Goal: Task Accomplishment & Management: Manage account settings

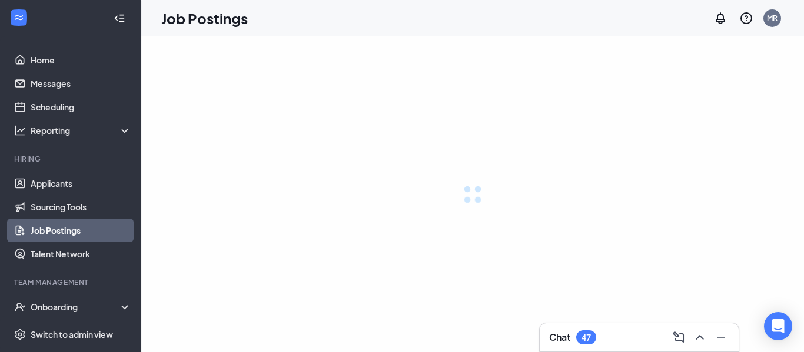
click at [645, 125] on div at bounding box center [472, 194] width 663 height 316
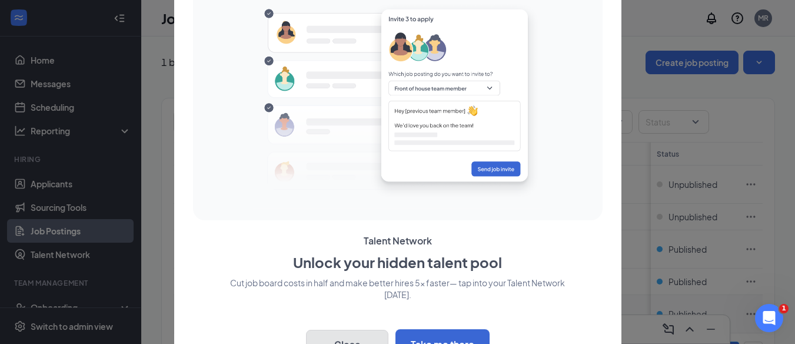
click at [351, 337] on button "Close" at bounding box center [347, 343] width 82 height 29
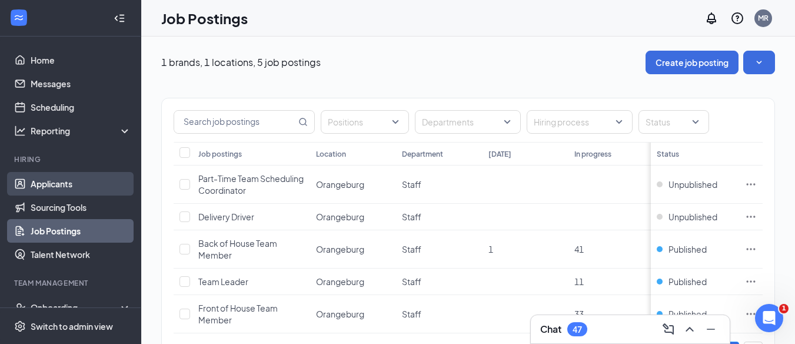
click at [55, 178] on link "Applicants" at bounding box center [81, 184] width 101 height 24
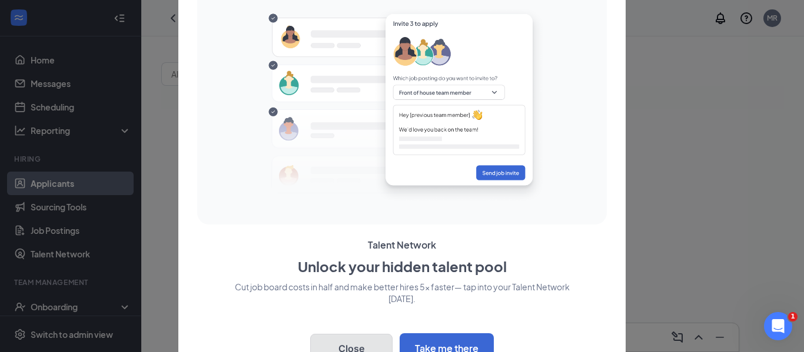
click at [361, 339] on button "Close" at bounding box center [351, 348] width 82 height 29
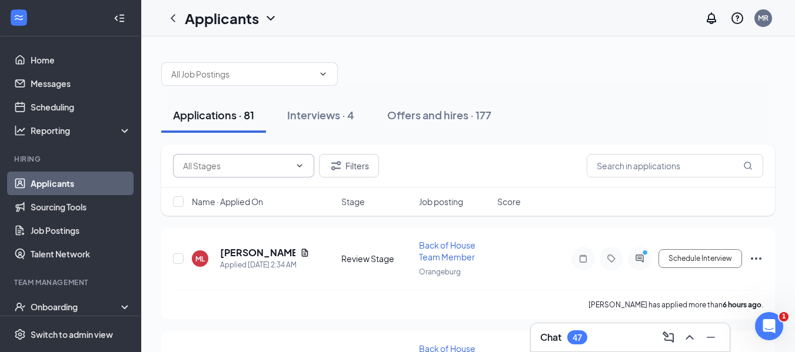
click at [278, 168] on input "text" at bounding box center [236, 165] width 107 height 13
click at [231, 223] on div "Review Stage (59)" at bounding box center [216, 220] width 68 height 13
type input "Review Stage (59)"
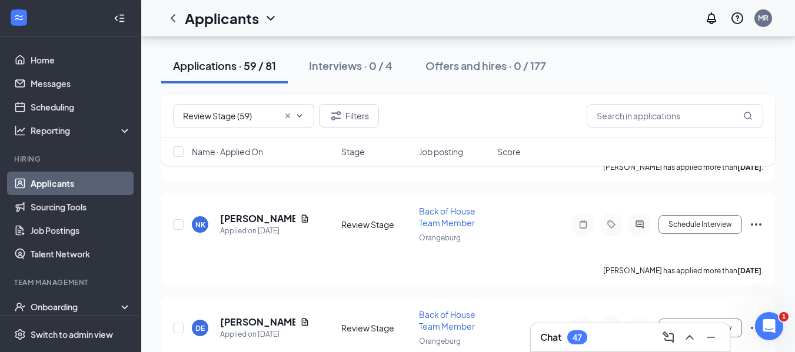
scroll to position [5952, 0]
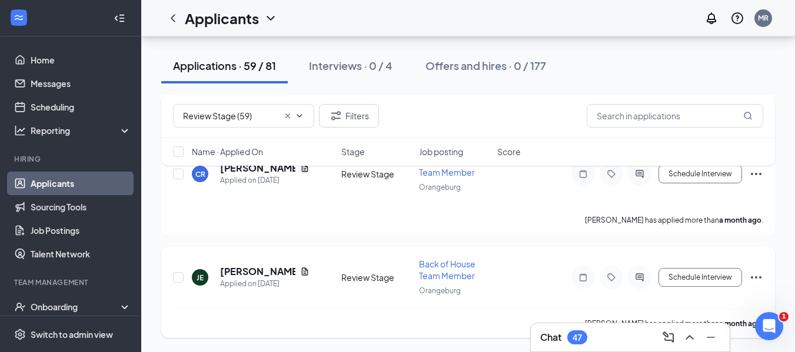
click at [758, 279] on icon "Ellipses" at bounding box center [756, 278] width 14 height 14
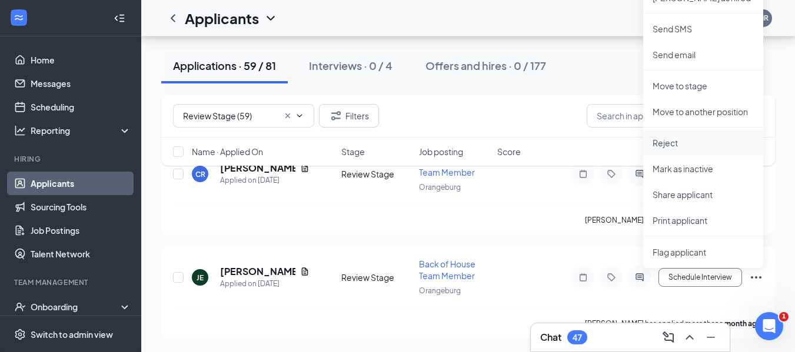
click at [671, 147] on p "Reject" at bounding box center [703, 143] width 101 height 12
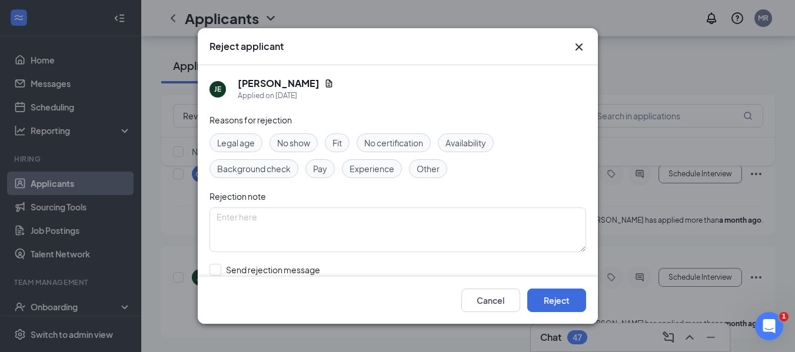
click at [340, 144] on span "Fit" at bounding box center [336, 143] width 9 height 13
click at [300, 232] on textarea at bounding box center [397, 230] width 377 height 45
click at [238, 172] on span "Background check" at bounding box center [254, 168] width 74 height 13
click at [309, 218] on textarea "DELIVERY DRIVER" at bounding box center [397, 230] width 377 height 45
type textarea "DELIVERY DRIVER -REJECTED BY DR DAMON"
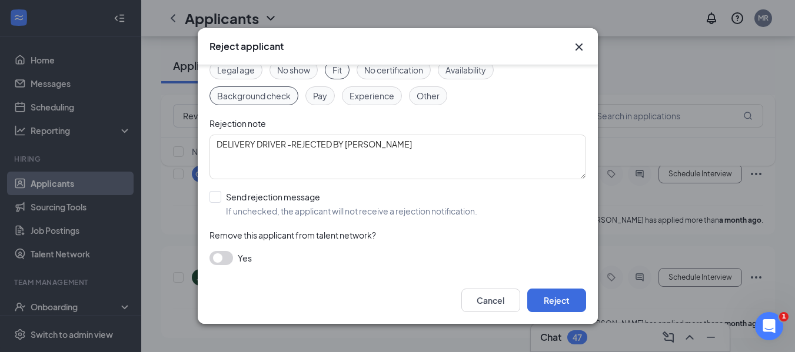
scroll to position [71, 0]
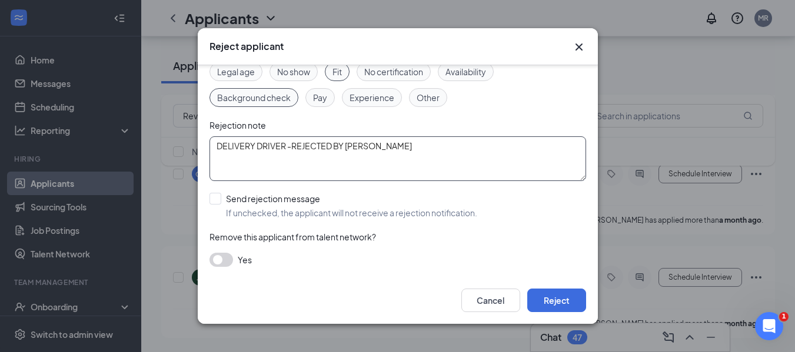
click at [405, 153] on textarea "DELIVERY DRIVER -REJECTED BY DR DAMON" at bounding box center [397, 159] width 377 height 45
click at [215, 201] on input "Send rejection message If unchecked, the applicant will not receive a rejection…" at bounding box center [343, 206] width 268 height 26
checkbox input "true"
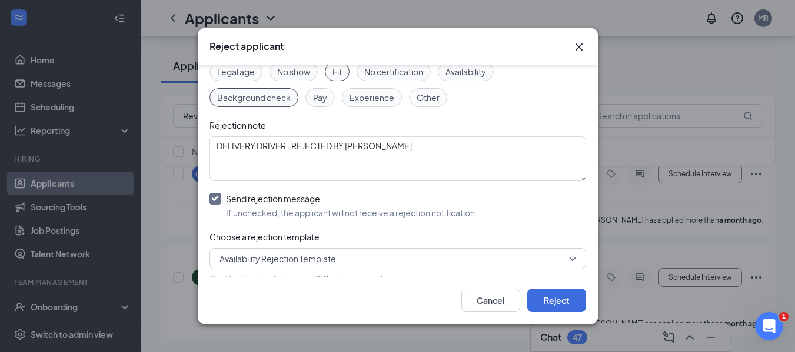
click at [327, 264] on span "Availability Rejection Template" at bounding box center [277, 259] width 116 height 18
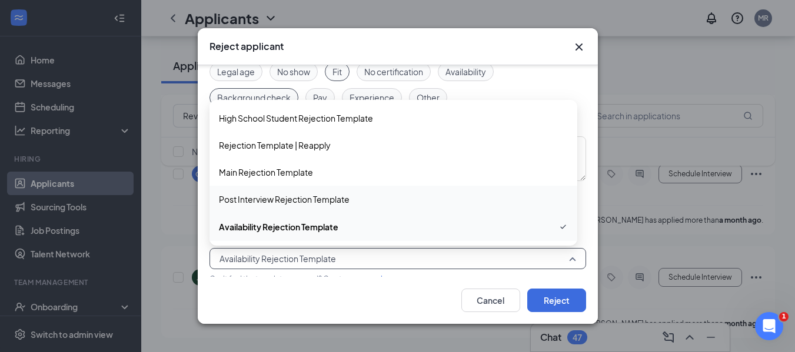
click at [288, 205] on span "Post Interview Rejection Template" at bounding box center [284, 199] width 131 height 13
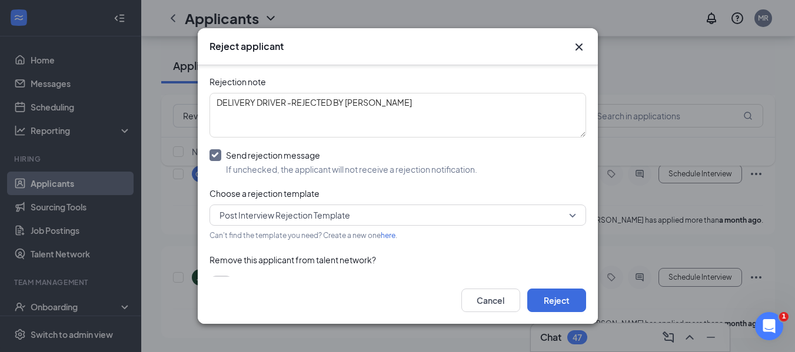
scroll to position [139, 0]
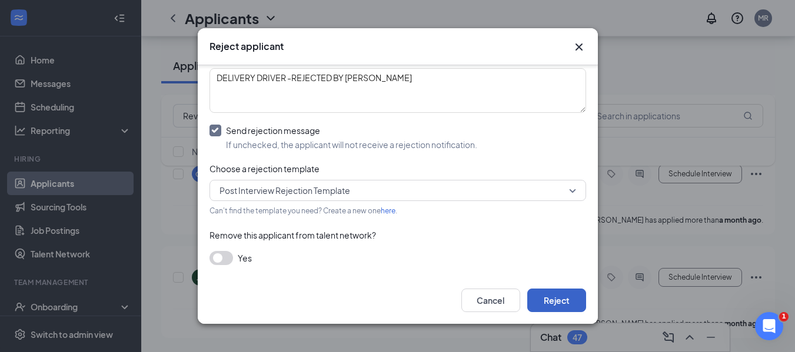
click at [542, 303] on button "Reject" at bounding box center [556, 301] width 59 height 24
click at [542, 304] on button "button" at bounding box center [556, 301] width 59 height 24
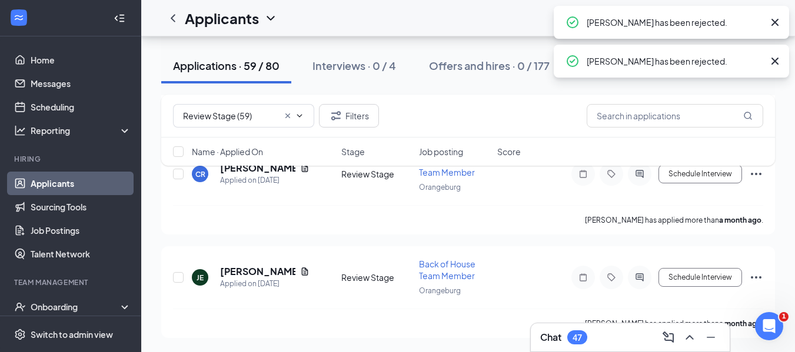
click at [755, 172] on div "Review Stage (59) Filters Name · Applied On Stage Job posting Score" at bounding box center [468, 136] width 614 height 83
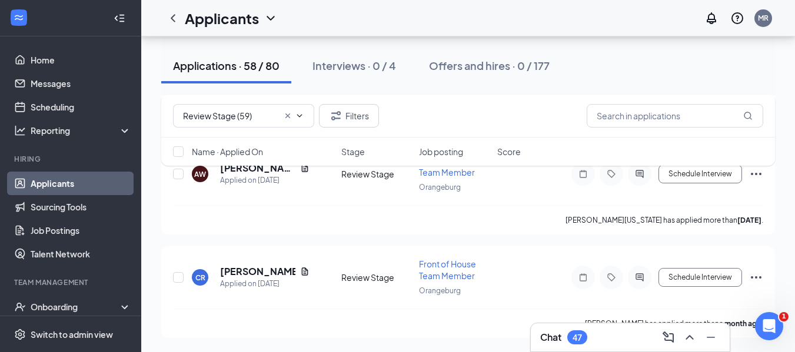
scroll to position [5848, 0]
click at [751, 280] on icon "Ellipses" at bounding box center [756, 278] width 14 height 14
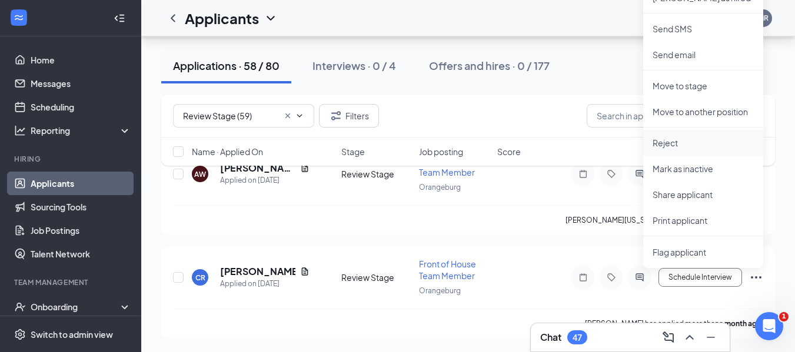
click at [683, 138] on p "Reject" at bounding box center [703, 143] width 101 height 12
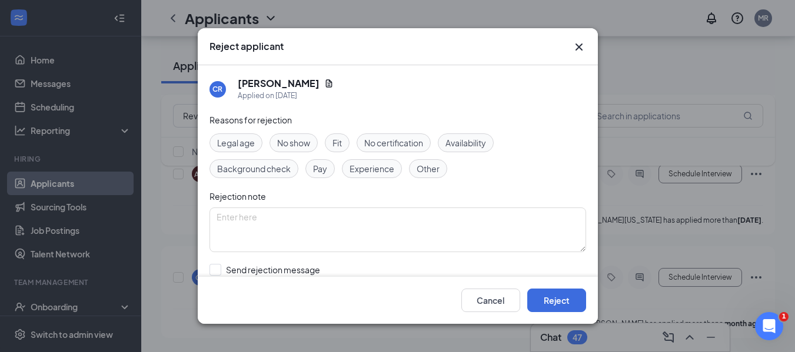
click at [332, 140] on div "Fit" at bounding box center [337, 143] width 25 height 19
click at [250, 229] on textarea at bounding box center [397, 230] width 377 height 45
type textarea "REJECTED BY DR DAMON"
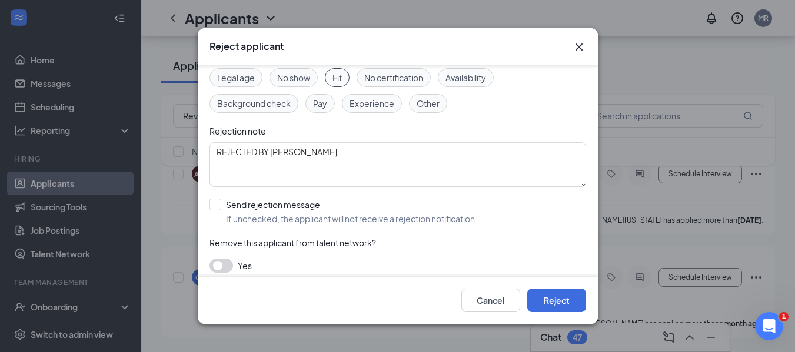
scroll to position [73, 0]
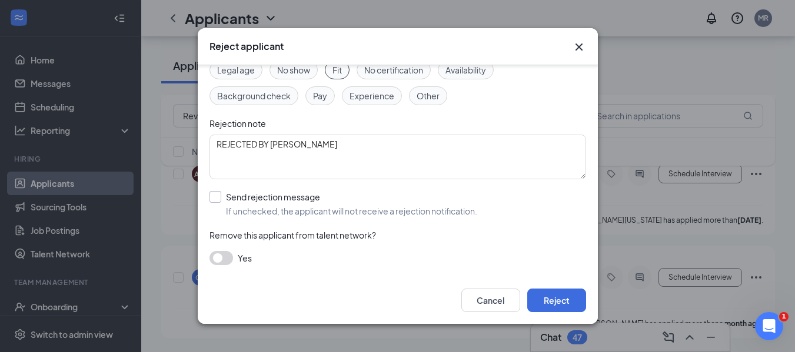
click at [221, 194] on input "Send rejection message If unchecked, the applicant will not receive a rejection…" at bounding box center [343, 204] width 268 height 26
checkbox input "true"
click at [339, 249] on span "Main Rejection Template" at bounding box center [392, 257] width 346 height 18
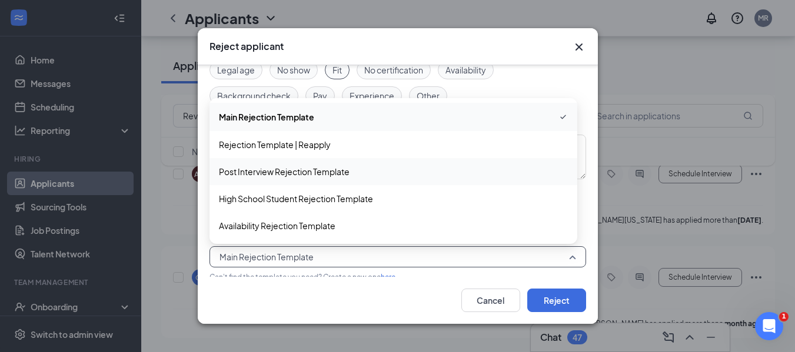
click at [272, 172] on span "Post Interview Rejection Template" at bounding box center [284, 171] width 131 height 13
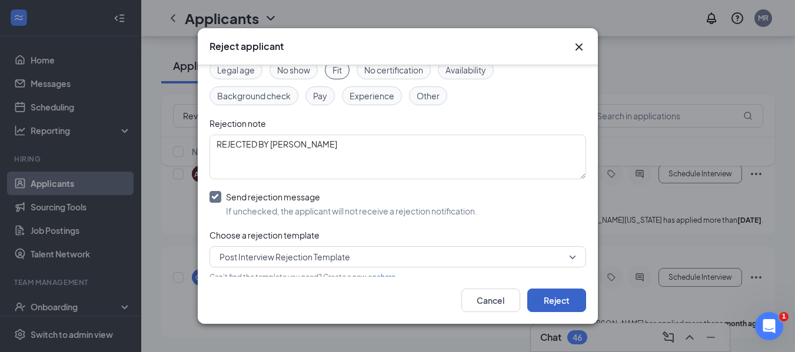
click at [543, 301] on button "Reject" at bounding box center [556, 301] width 59 height 24
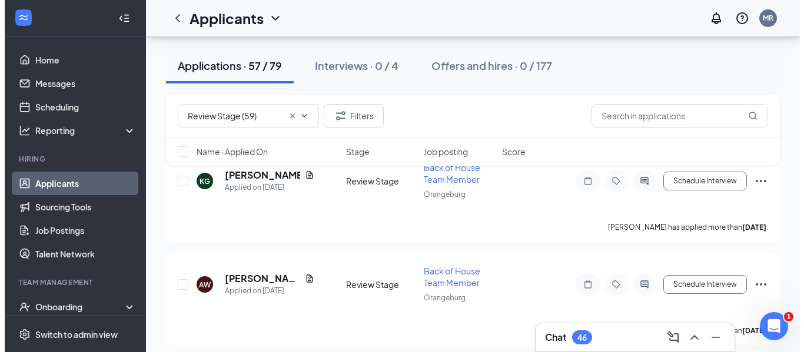
scroll to position [5745, 0]
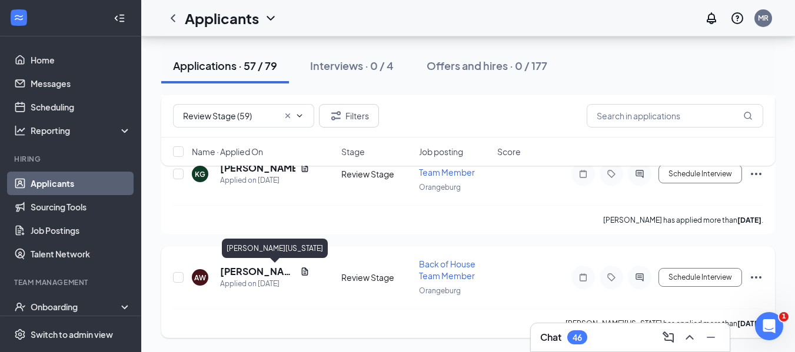
click at [229, 275] on h5 "Amani Washington" at bounding box center [257, 271] width 75 height 13
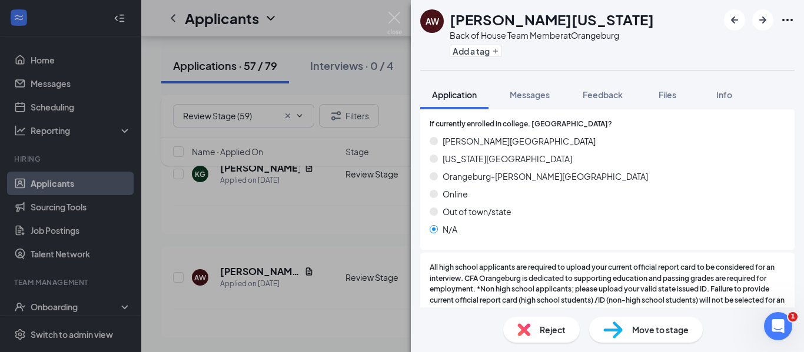
scroll to position [1547, 0]
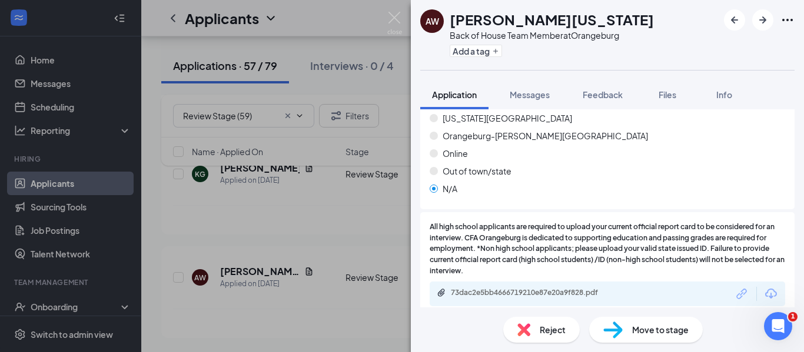
click at [532, 329] on div "Reject" at bounding box center [541, 330] width 76 height 26
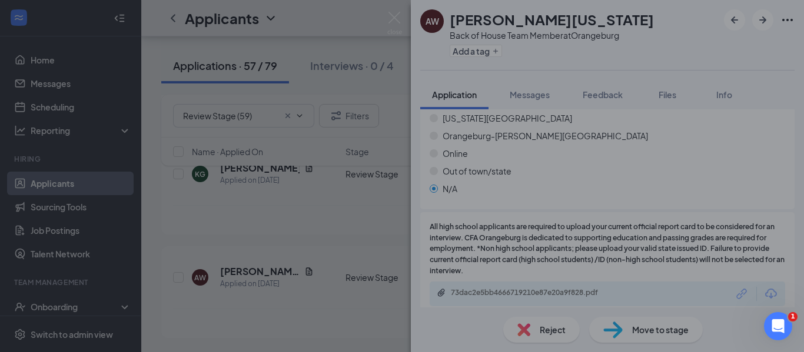
scroll to position [1542, 0]
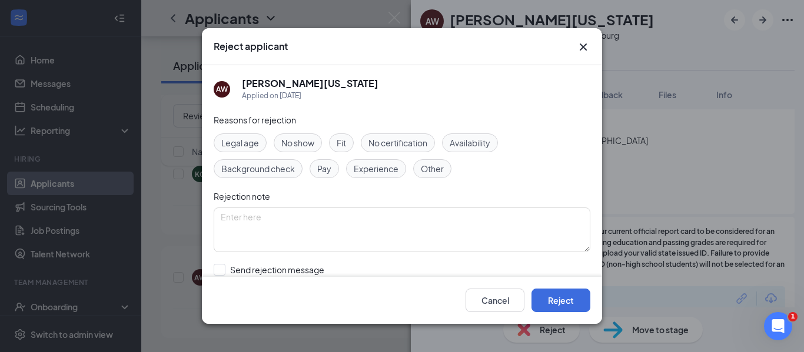
click at [585, 52] on icon "Cross" at bounding box center [583, 47] width 14 height 14
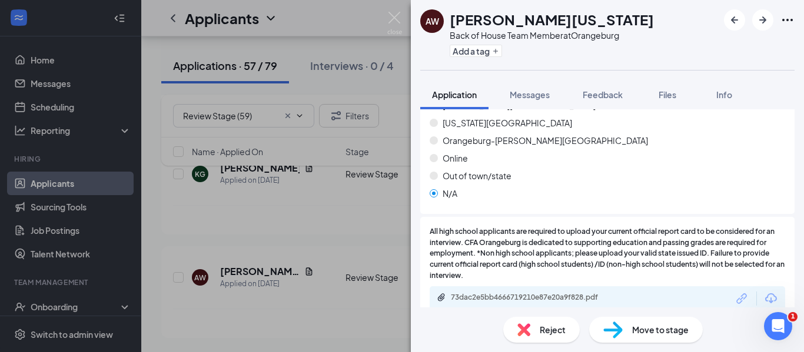
click at [582, 48] on div "Add a tag" at bounding box center [552, 50] width 204 height 19
drag, startPoint x: 582, startPoint y: 48, endPoint x: 665, endPoint y: 95, distance: 94.9
click at [665, 95] on div "AW Amani Washington Back of House Team Member at Orangeburg Add a tag Applicati…" at bounding box center [607, 176] width 393 height 352
click at [676, 172] on div "Claflin University South Carolina State University Orangeburg-Calhoun Technical…" at bounding box center [607, 152] width 355 height 106
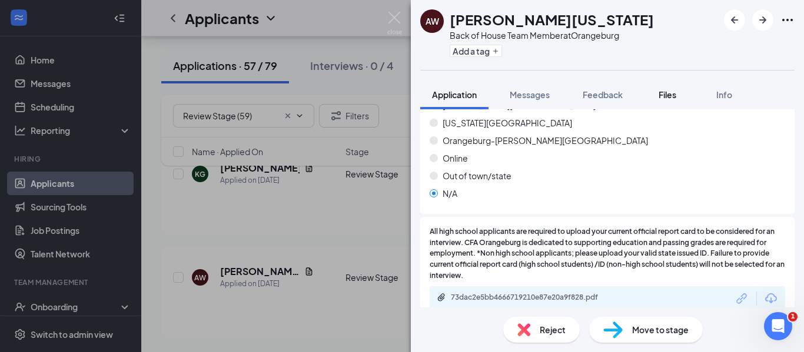
click at [668, 96] on span "Files" at bounding box center [667, 94] width 18 height 11
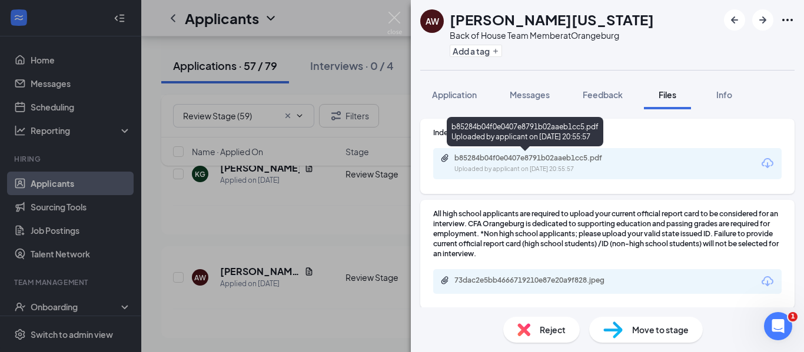
click at [527, 164] on div "b85284b04f0e0407e8791b02aaeb1cc5.pdf Uploaded by applicant on Aug 12, 2025 at 2…" at bounding box center [535, 164] width 191 height 21
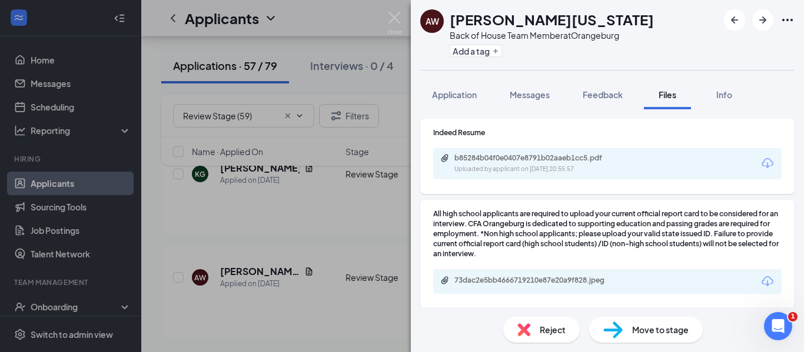
click at [465, 276] on div "73dac2e5bb4666719210e87e20a9f828.jpeg" at bounding box center [536, 280] width 165 height 9
click at [535, 334] on div "Reject" at bounding box center [541, 330] width 76 height 26
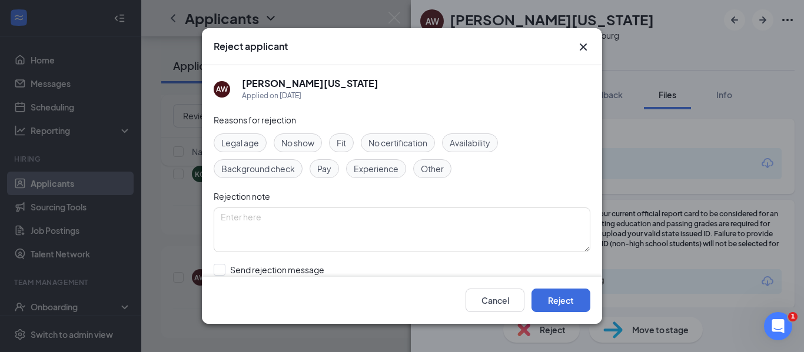
click at [339, 148] on span "Fit" at bounding box center [341, 143] width 9 height 13
click at [309, 224] on textarea at bounding box center [402, 230] width 377 height 45
type textarea "HIGH STUDENT-GRADES"
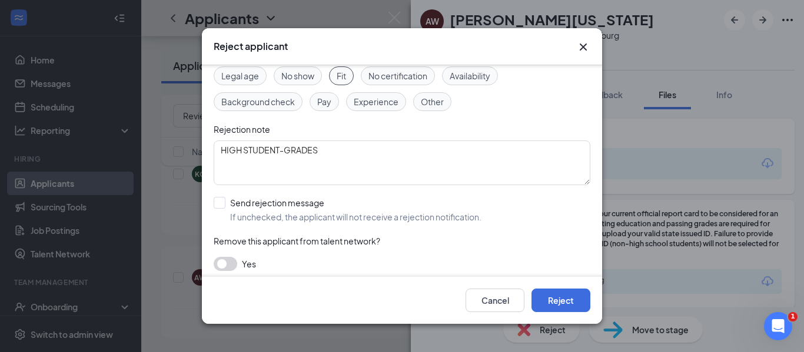
scroll to position [66, 0]
click at [217, 209] on input "Send rejection message If unchecked, the applicant will not receive a rejection…" at bounding box center [348, 211] width 268 height 26
checkbox input "true"
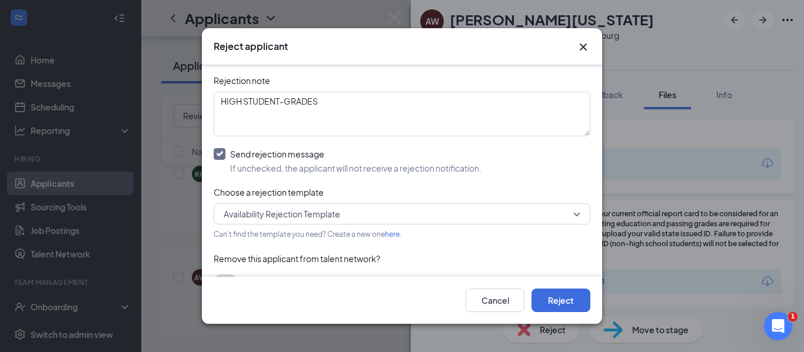
scroll to position [139, 0]
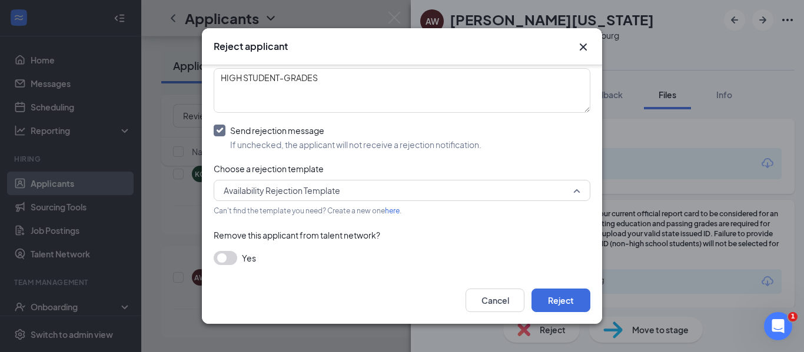
click at [568, 199] on span "Availability Rejection Template" at bounding box center [402, 191] width 357 height 18
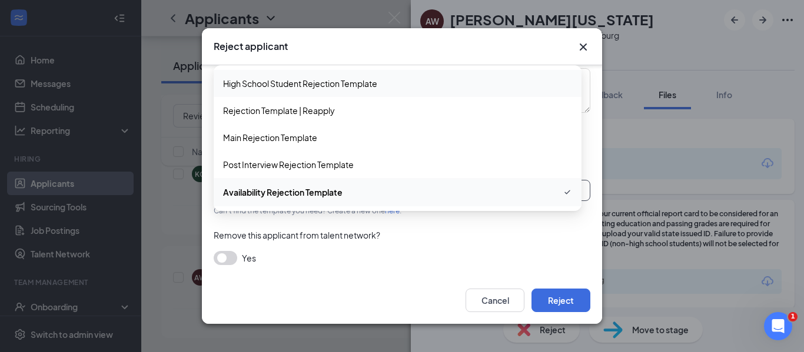
click at [344, 82] on span "High School Student Rejection Template" at bounding box center [300, 83] width 154 height 13
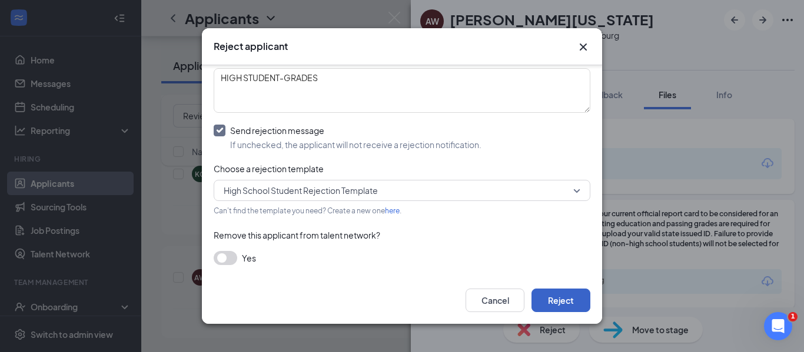
click at [560, 302] on button "Reject" at bounding box center [560, 301] width 59 height 24
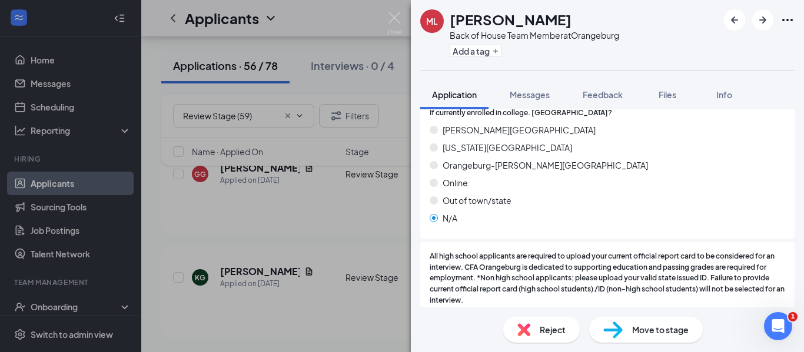
scroll to position [1514, 0]
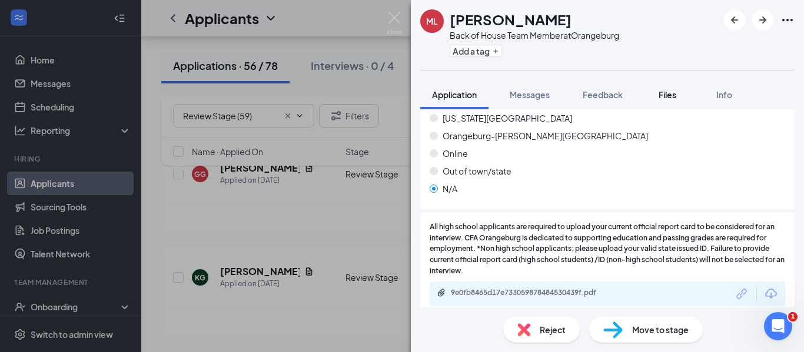
click at [669, 99] on span "Files" at bounding box center [667, 94] width 18 height 11
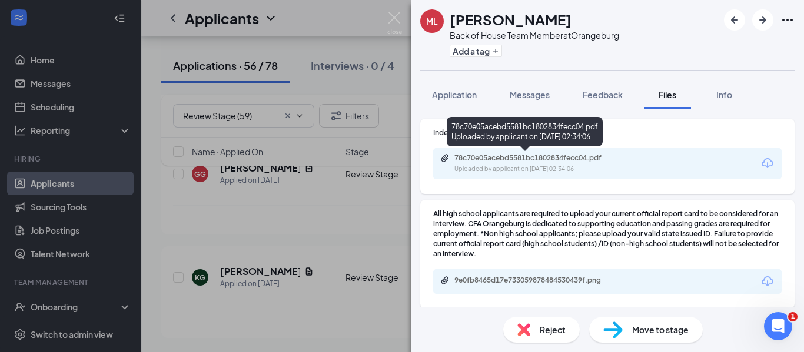
click at [561, 165] on div "Uploaded by applicant on Aug 27, 2025 at 02:34:06" at bounding box center [542, 169] width 177 height 9
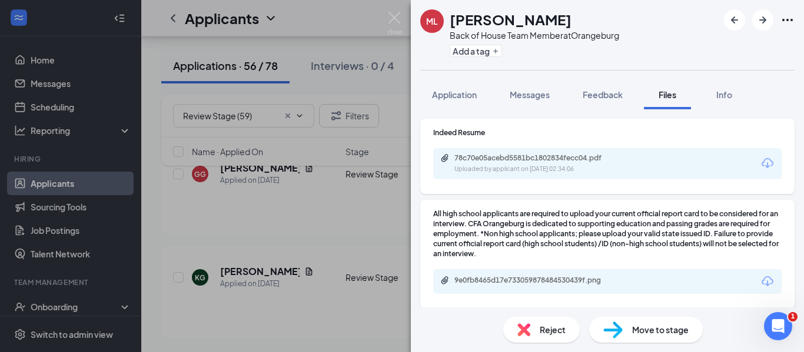
click at [542, 325] on span "Reject" at bounding box center [553, 330] width 26 height 13
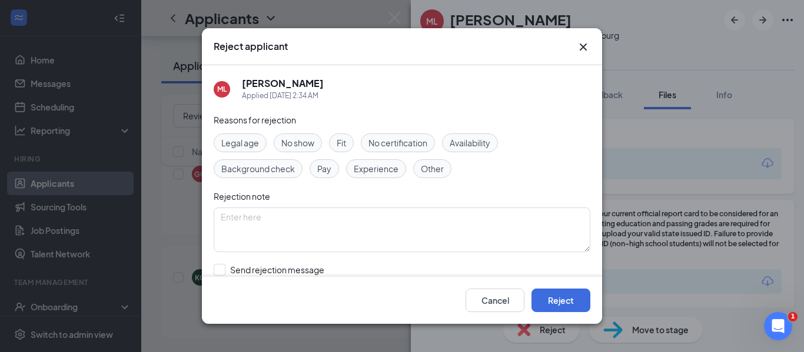
click at [342, 147] on span "Fit" at bounding box center [341, 143] width 9 height 13
click at [300, 231] on textarea at bounding box center [402, 230] width 377 height 45
click at [244, 218] on textarea at bounding box center [402, 230] width 377 height 45
type textarea "NOT A FIT"
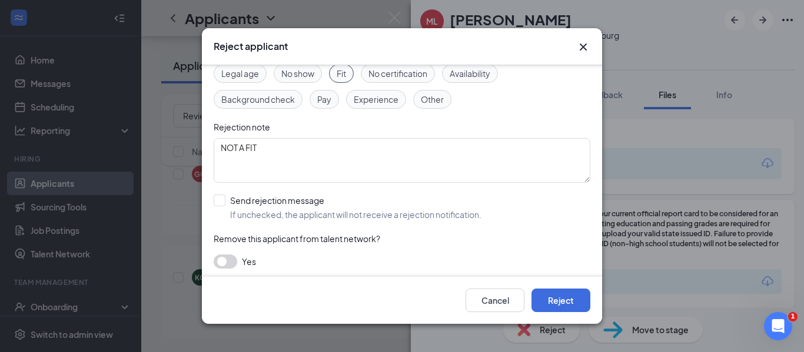
scroll to position [73, 0]
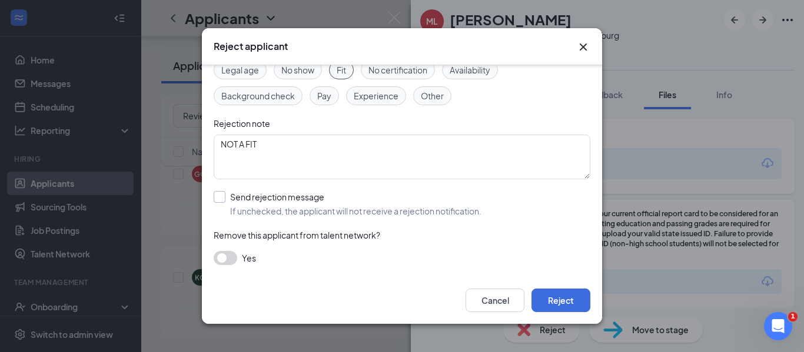
click at [220, 199] on input "Send rejection message If unchecked, the applicant will not receive a rejection…" at bounding box center [348, 204] width 268 height 26
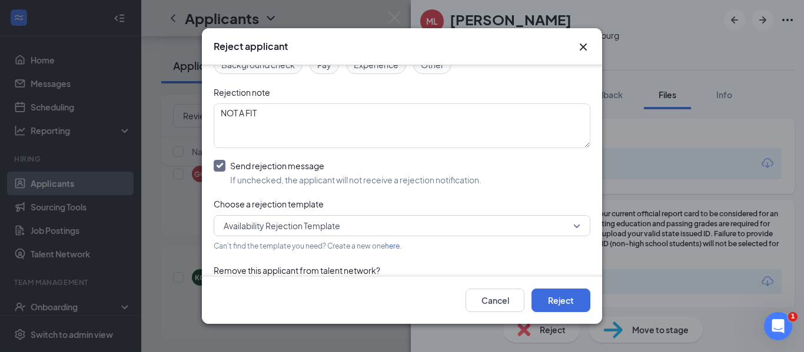
scroll to position [112, 0]
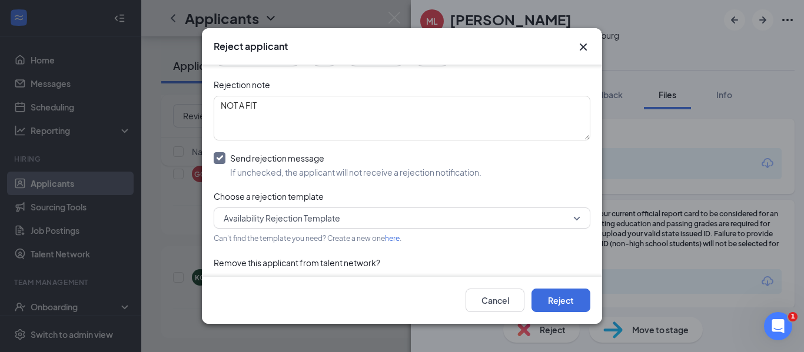
click at [551, 216] on span "Availability Rejection Template" at bounding box center [397, 218] width 346 height 18
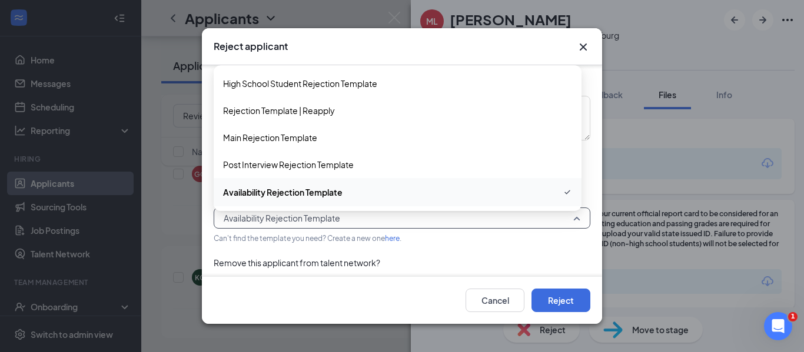
click at [551, 216] on span "Availability Rejection Template" at bounding box center [397, 218] width 346 height 18
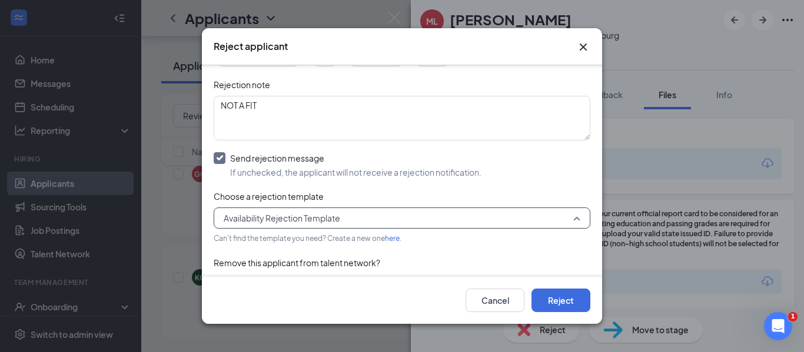
click at [551, 216] on span "Availability Rejection Template" at bounding box center [397, 218] width 346 height 18
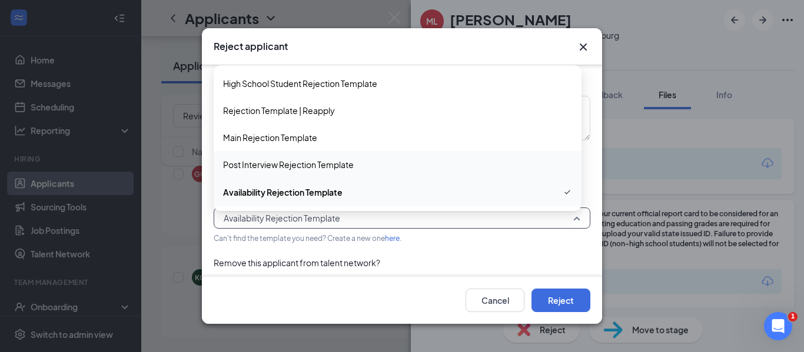
click at [485, 171] on span "Post Interview Rejection Template" at bounding box center [397, 164] width 349 height 13
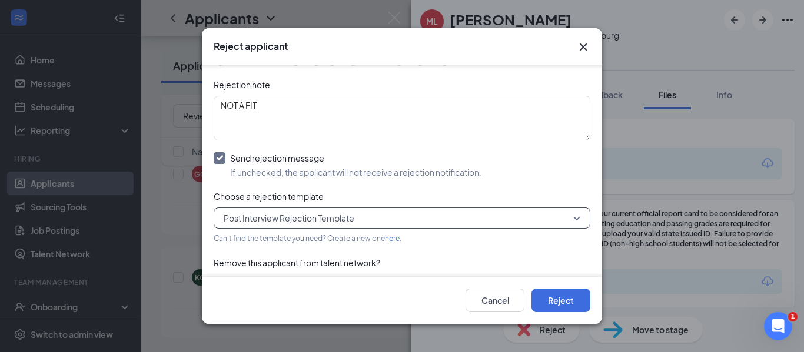
click at [541, 216] on span "Post Interview Rejection Template" at bounding box center [397, 218] width 346 height 18
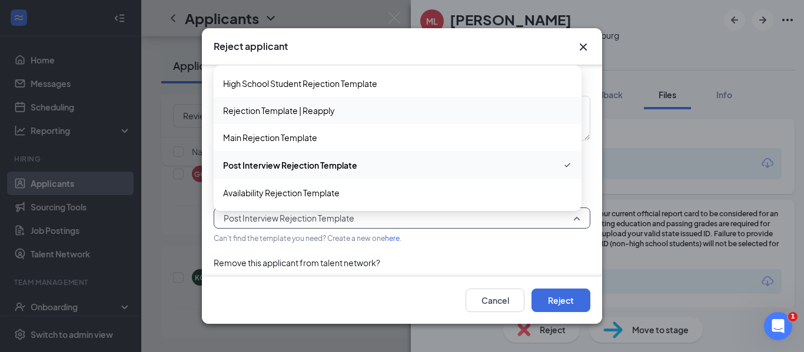
click at [377, 100] on div "Rejection Template | Reapply" at bounding box center [398, 110] width 368 height 27
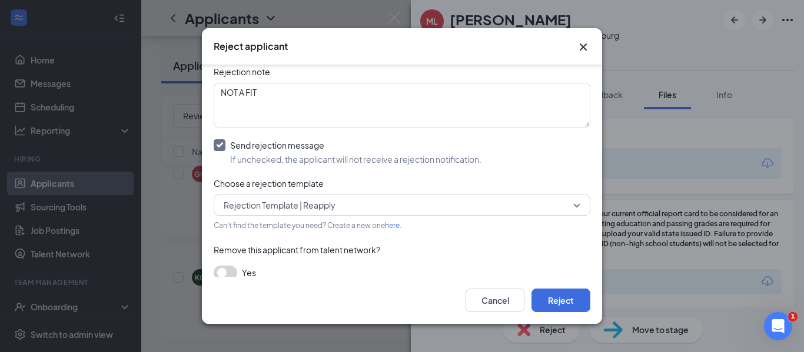
scroll to position [139, 0]
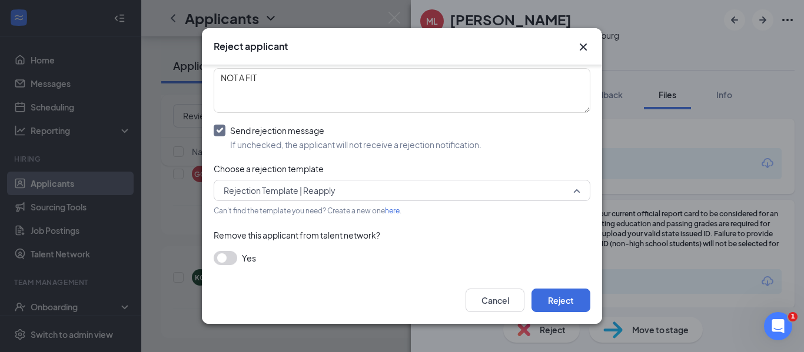
click at [505, 186] on span "Rejection Template | Reapply" at bounding box center [397, 191] width 346 height 18
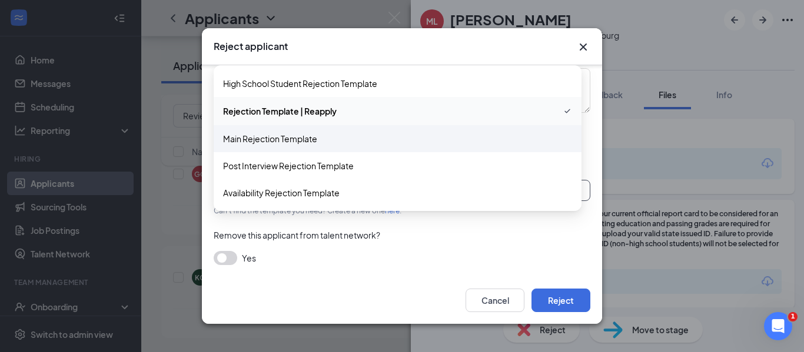
click at [254, 139] on span "Main Rejection Template" at bounding box center [270, 138] width 94 height 13
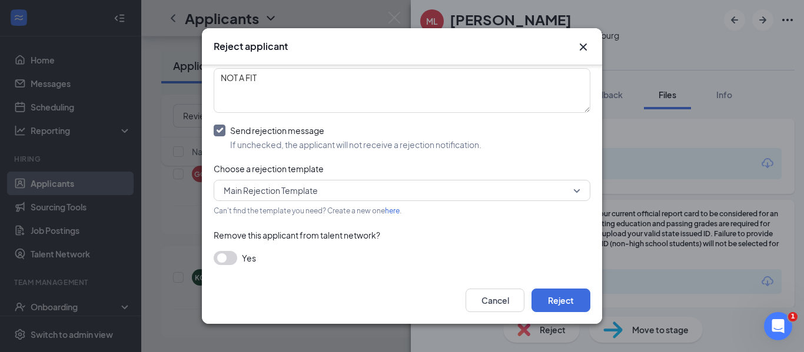
click at [254, 139] on input "Send rejection message If unchecked, the applicant will not receive a rejection…" at bounding box center [348, 138] width 268 height 26
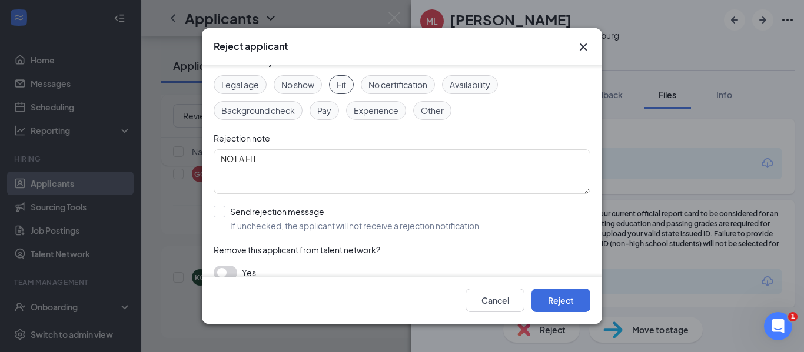
scroll to position [73, 0]
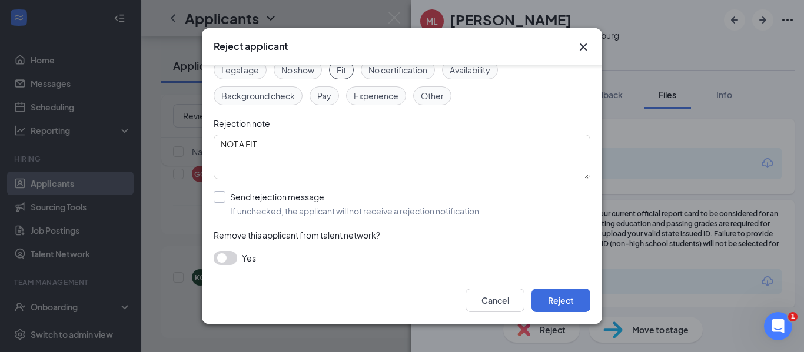
click at [219, 201] on input "Send rejection message If unchecked, the applicant will not receive a rejection…" at bounding box center [348, 204] width 268 height 26
checkbox input "true"
click at [440, 262] on input "search" at bounding box center [398, 257] width 354 height 20
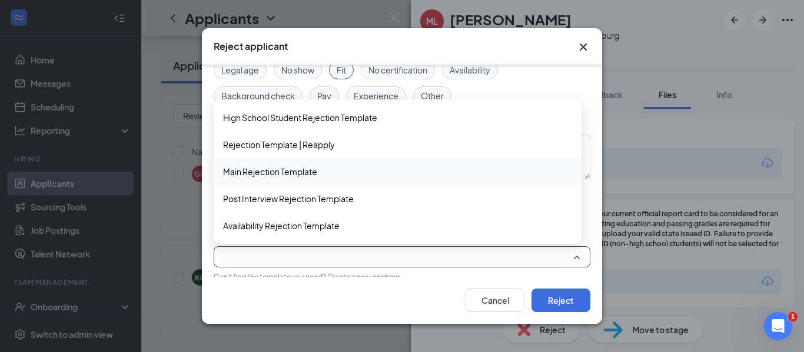
click at [304, 178] on span "Main Rejection Template" at bounding box center [270, 171] width 94 height 13
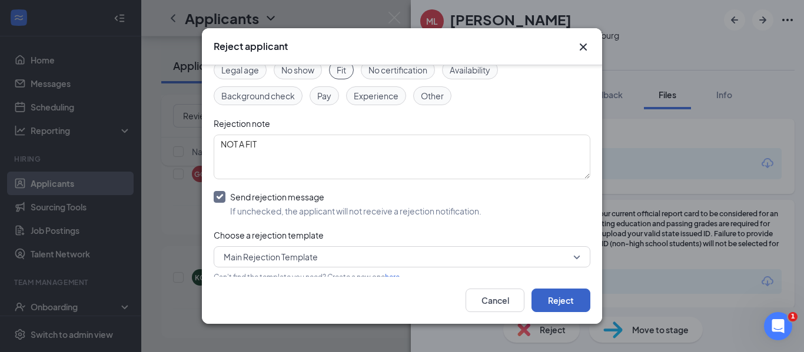
click at [541, 298] on button "Reject" at bounding box center [560, 301] width 59 height 24
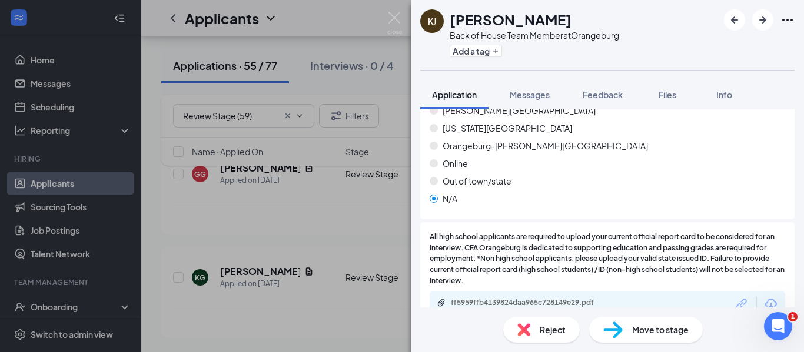
scroll to position [1540, 0]
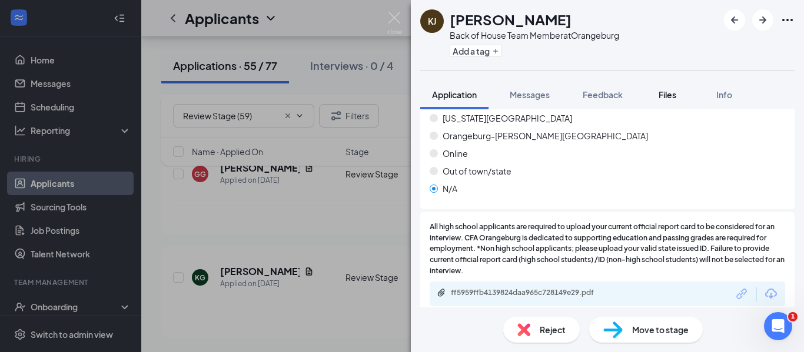
click at [665, 96] on span "Files" at bounding box center [667, 94] width 18 height 11
click at [665, 100] on div "Files" at bounding box center [667, 95] width 24 height 12
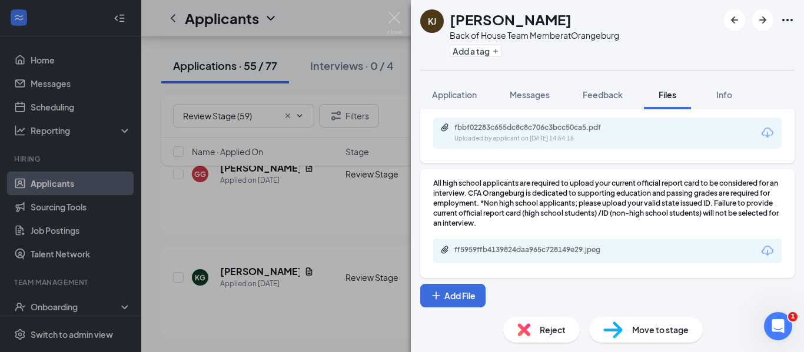
click at [580, 144] on div "Uploaded by applicant on Aug 26, 2025 at 14:54:15" at bounding box center [542, 138] width 177 height 9
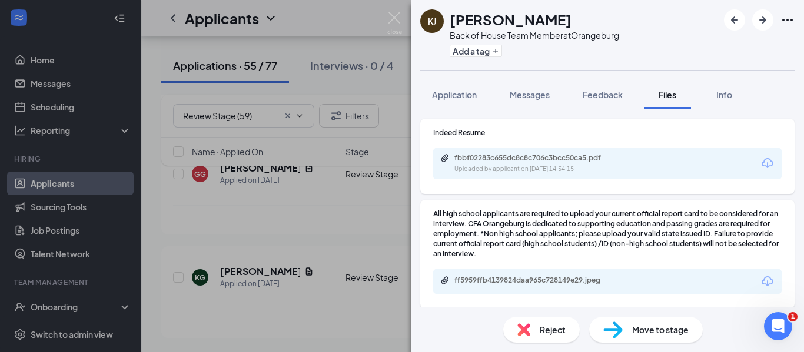
click at [543, 328] on span "Reject" at bounding box center [553, 330] width 26 height 13
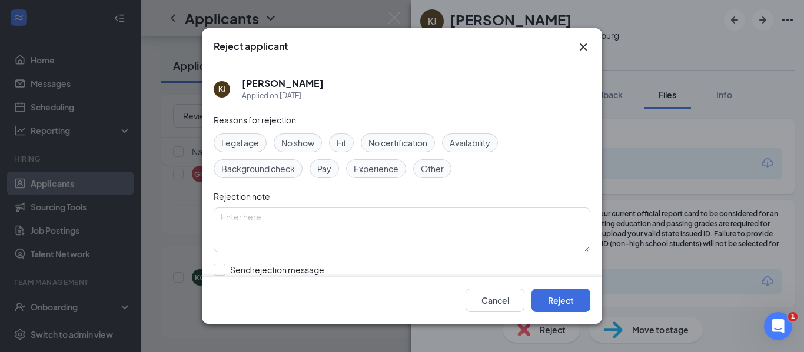
click at [421, 168] on span "Other" at bounding box center [432, 168] width 23 height 13
click at [301, 224] on textarea at bounding box center [402, 230] width 377 height 45
type textarea "REQUIRED UPLOADED RESUME-NOT SCREENSHOT"
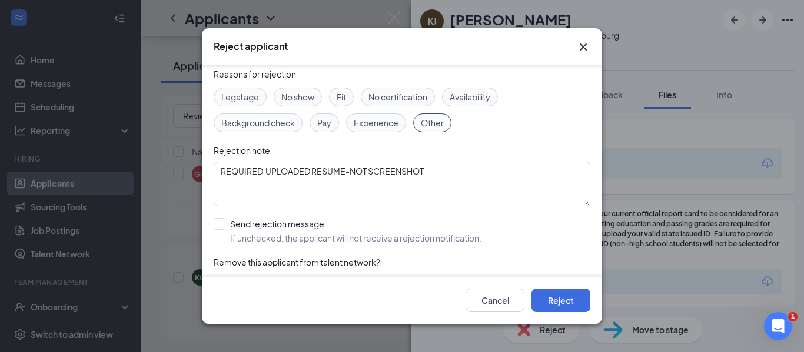
scroll to position [73, 0]
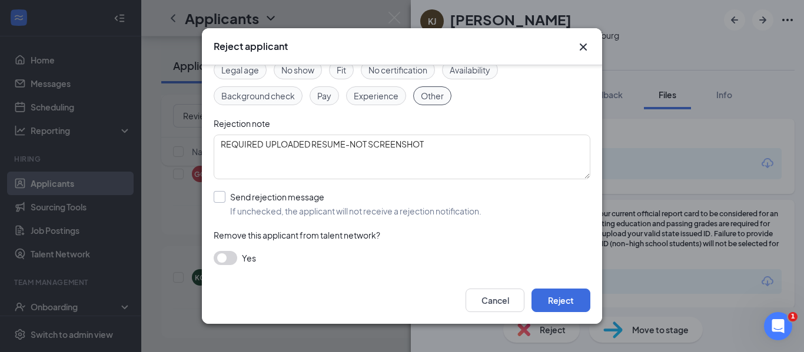
click at [218, 200] on input "Send rejection message If unchecked, the applicant will not receive a rejection…" at bounding box center [348, 204] width 268 height 26
checkbox input "true"
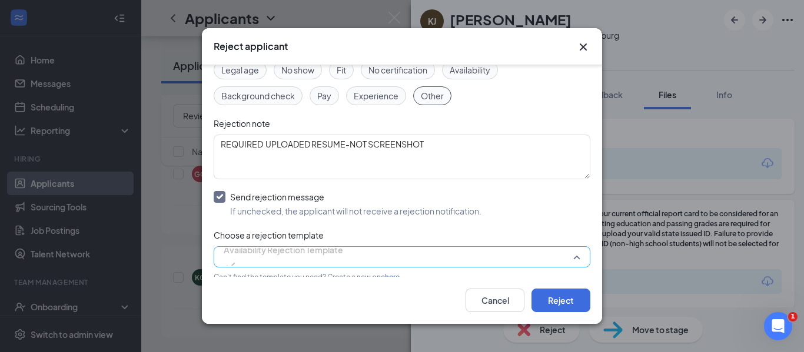
click at [343, 261] on span "Availability Rejection Template" at bounding box center [283, 257] width 119 height 32
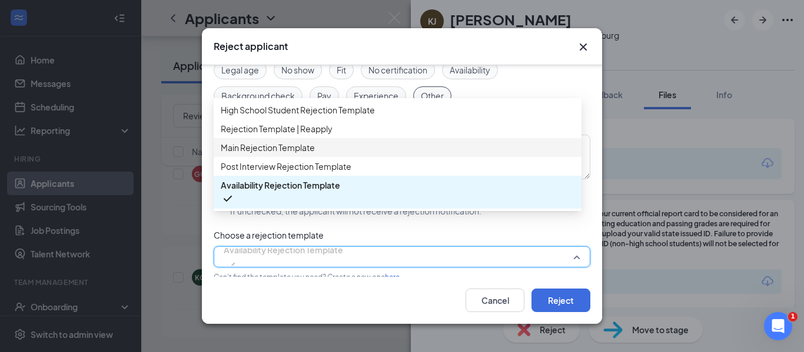
click at [305, 157] on div "Main Rejection Template" at bounding box center [398, 147] width 368 height 19
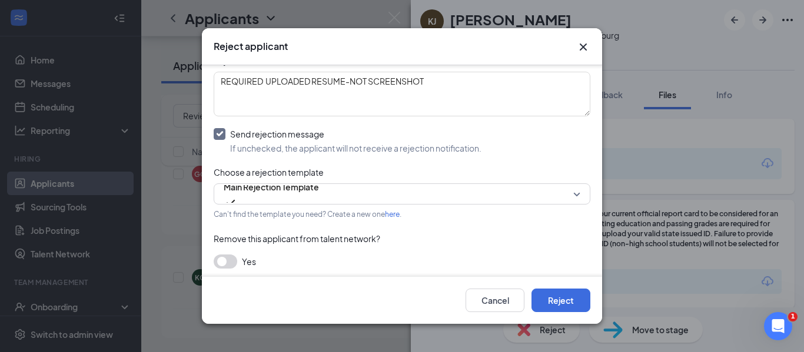
scroll to position [139, 0]
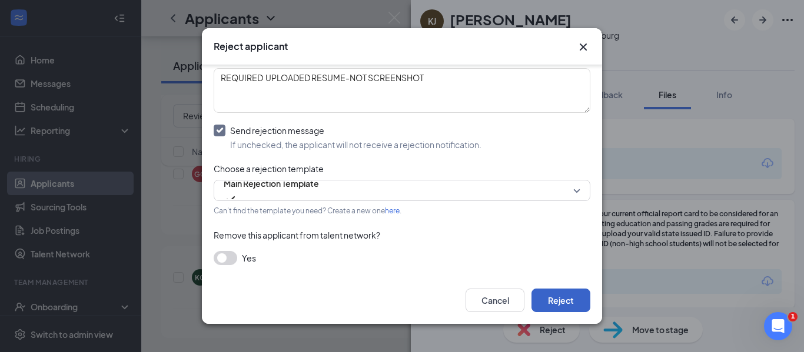
click at [572, 302] on button "Reject" at bounding box center [560, 301] width 59 height 24
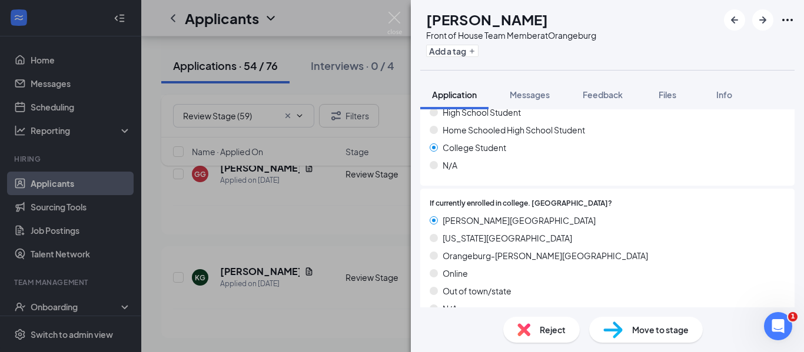
scroll to position [1514, 0]
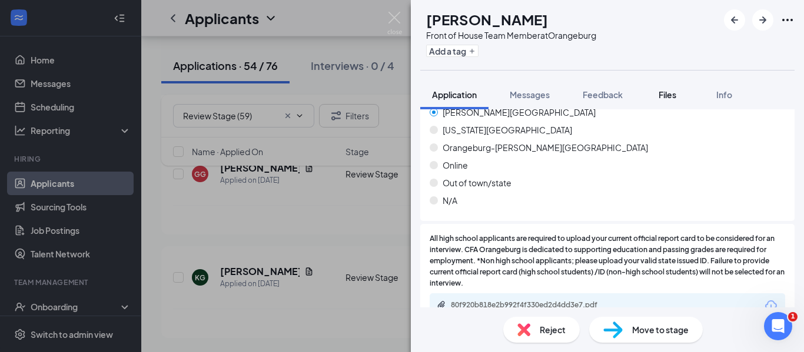
click at [671, 100] on div "Files" at bounding box center [667, 95] width 24 height 12
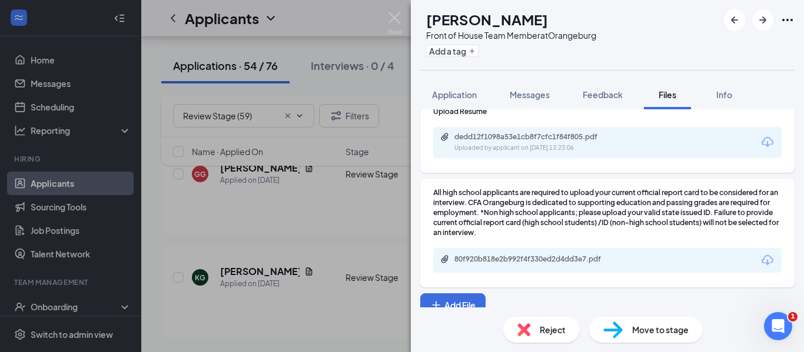
scroll to position [19, 0]
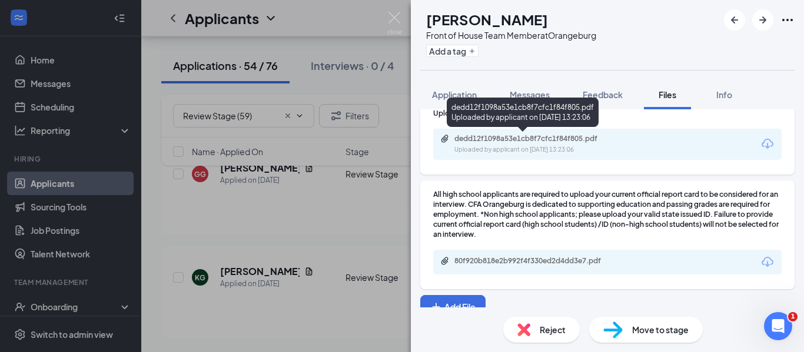
click at [488, 144] on div "dedd12f1098a53e1cb8f7cfc1f84f805.pdf Uploaded by applicant on Aug 26, 2025 at 1…" at bounding box center [535, 144] width 191 height 21
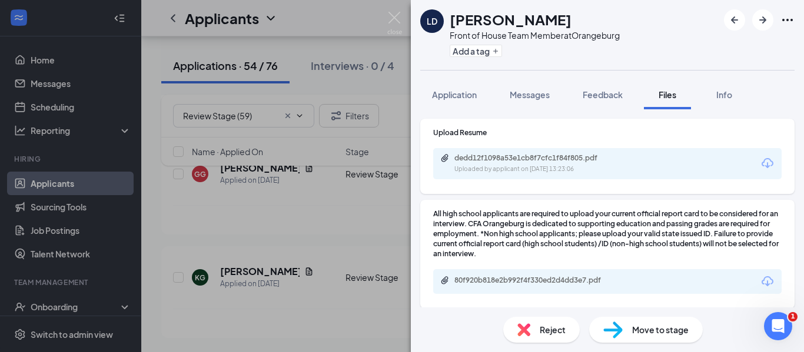
scroll to position [19, 0]
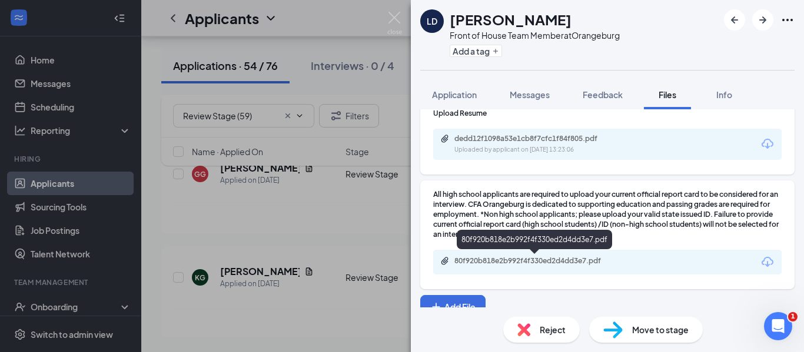
click at [502, 264] on div "80f920b818e2b992f4f330ed2d4dd3e7.pdf" at bounding box center [536, 261] width 165 height 9
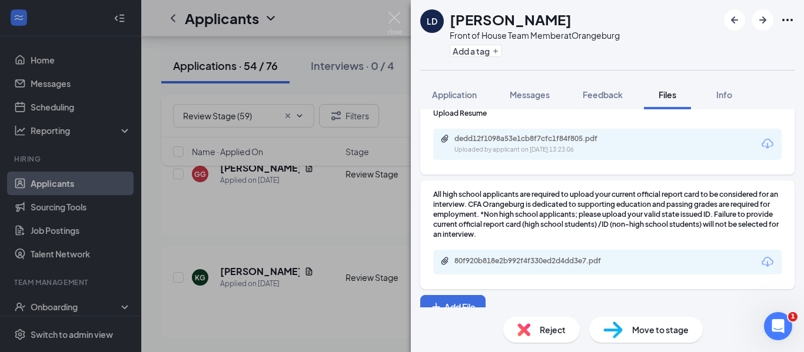
click at [630, 329] on div "Move to stage" at bounding box center [646, 330] width 114 height 26
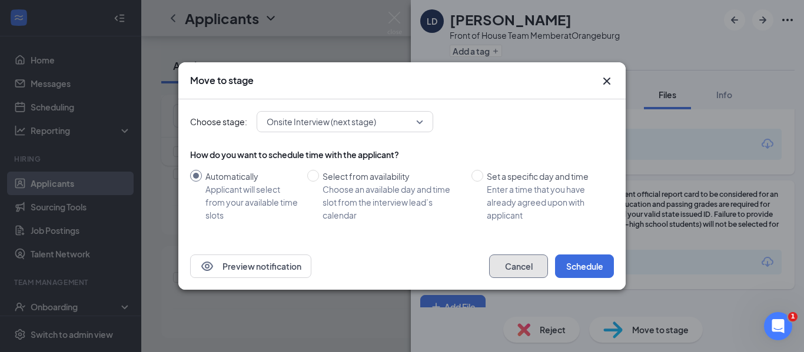
click at [512, 265] on button "Cancel" at bounding box center [518, 267] width 59 height 24
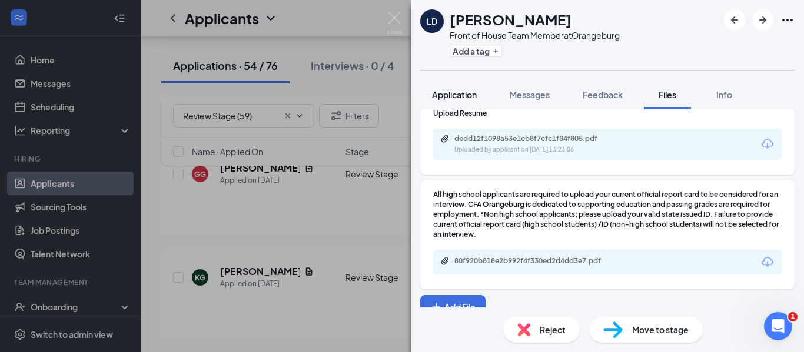
click at [454, 91] on span "Application" at bounding box center [454, 94] width 45 height 11
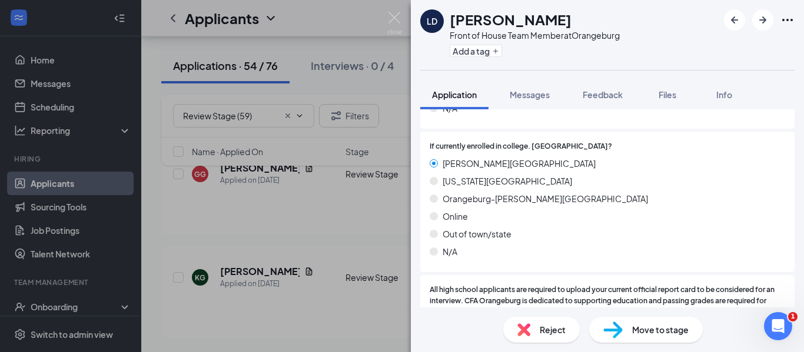
scroll to position [1514, 0]
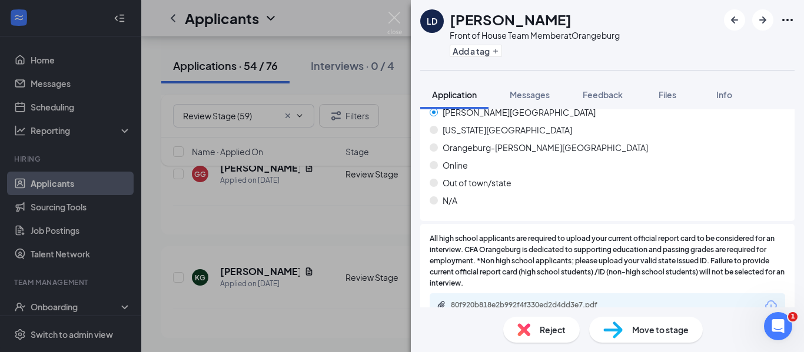
click at [633, 330] on span "Move to stage" at bounding box center [660, 330] width 56 height 13
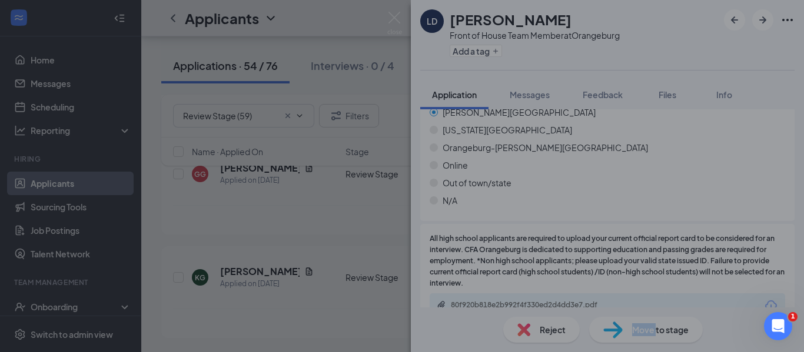
scroll to position [1509, 0]
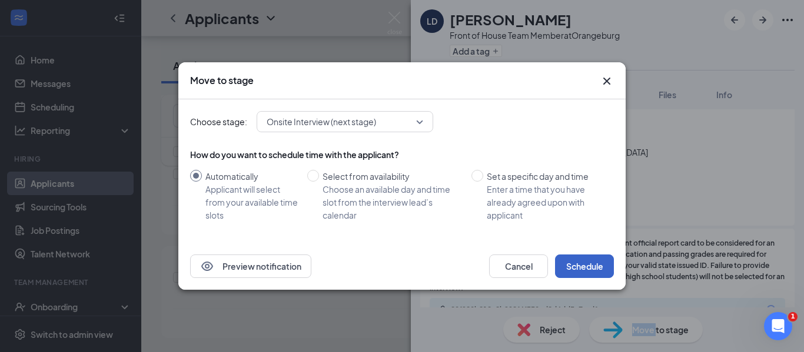
click at [574, 264] on button "Schedule" at bounding box center [584, 267] width 59 height 24
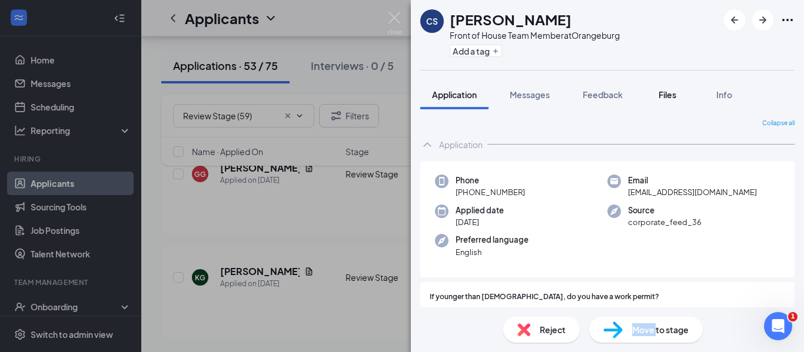
click at [669, 93] on span "Files" at bounding box center [667, 94] width 18 height 11
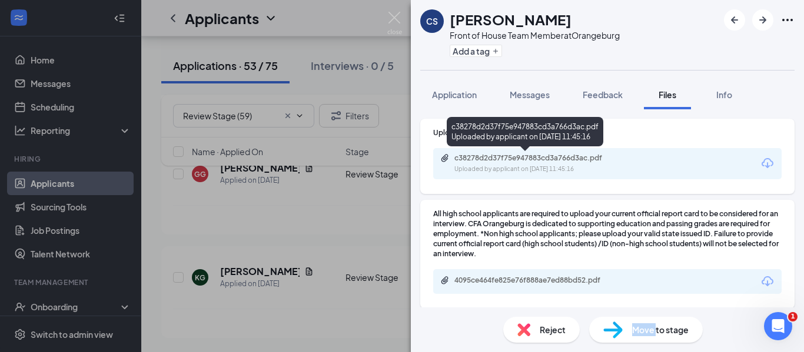
click at [522, 162] on div "c38278d2d37f75e947883cd3a766d3ac.pdf" at bounding box center [536, 158] width 165 height 9
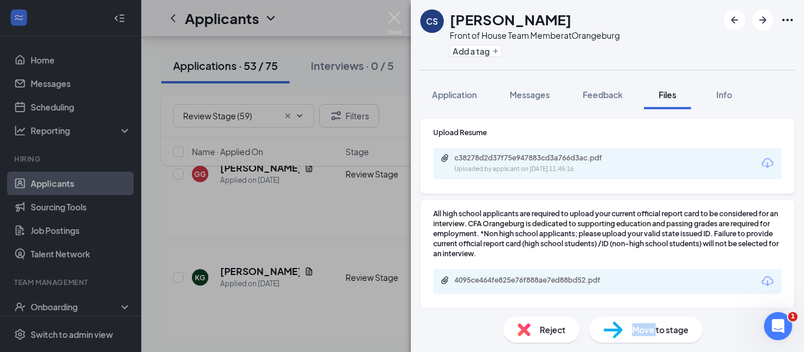
click at [474, 283] on div "4095ce464fe825e76f888ae7ed88bd52.pdf" at bounding box center [536, 280] width 165 height 9
click at [670, 326] on span "Move to stage" at bounding box center [660, 330] width 56 height 13
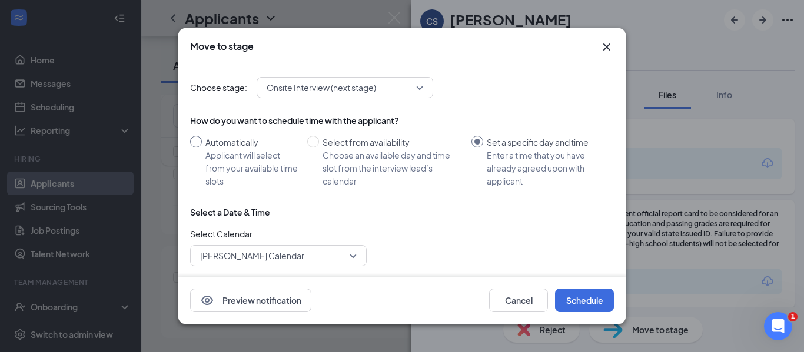
click at [196, 140] on input "Automatically Applicant will select from your available time slots" at bounding box center [196, 142] width 12 height 12
radio input "true"
radio input "false"
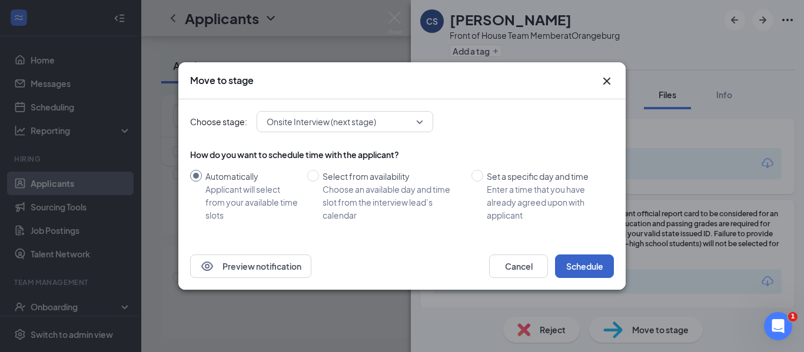
click at [574, 271] on button "Schedule" at bounding box center [584, 267] width 59 height 24
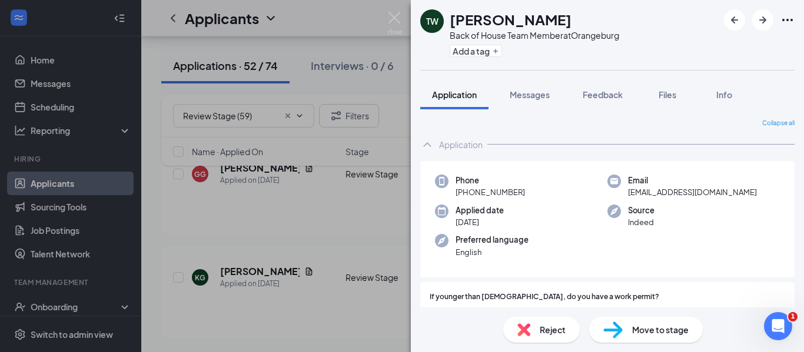
scroll to position [5227, 0]
click at [576, 243] on div "Preferred language English" at bounding box center [521, 246] width 172 height 24
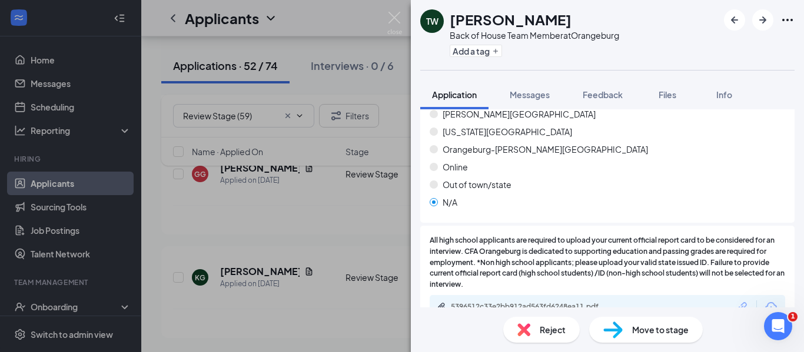
scroll to position [1540, 0]
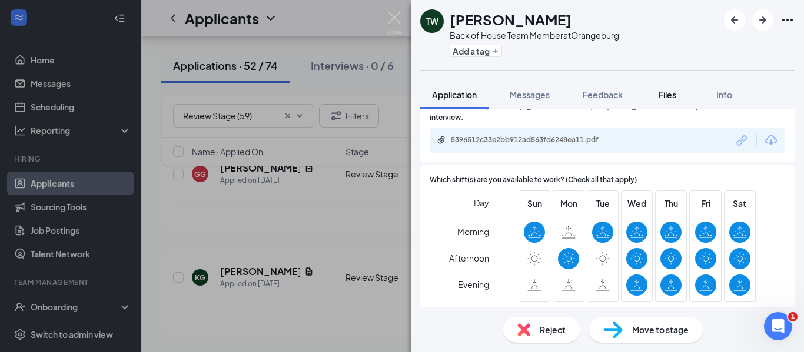
click at [674, 95] on span "Files" at bounding box center [667, 94] width 18 height 11
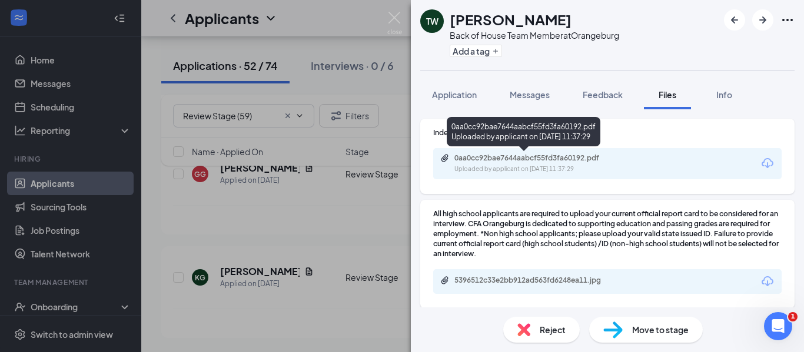
click at [529, 164] on div "0aa0cc92bae7644aabcf55fd3fa60192.pdf Uploaded by applicant on Aug 26, 2025 at 1…" at bounding box center [535, 164] width 191 height 21
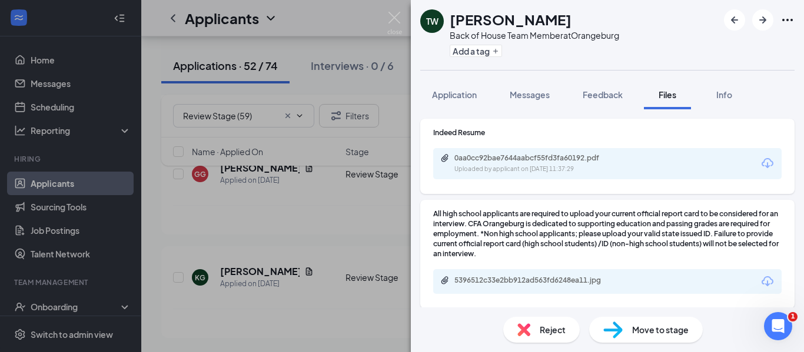
click at [522, 284] on div "5396512c33e2bb912ad563fd6248ea11.jpg" at bounding box center [536, 280] width 165 height 9
click at [636, 326] on span "Move to stage" at bounding box center [660, 330] width 56 height 13
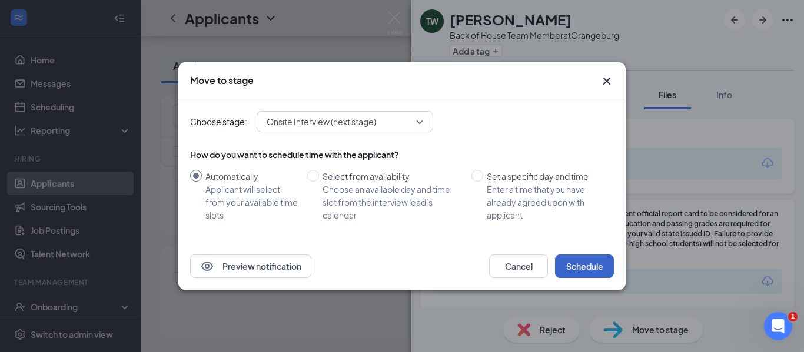
click at [580, 262] on button "Schedule" at bounding box center [584, 267] width 59 height 24
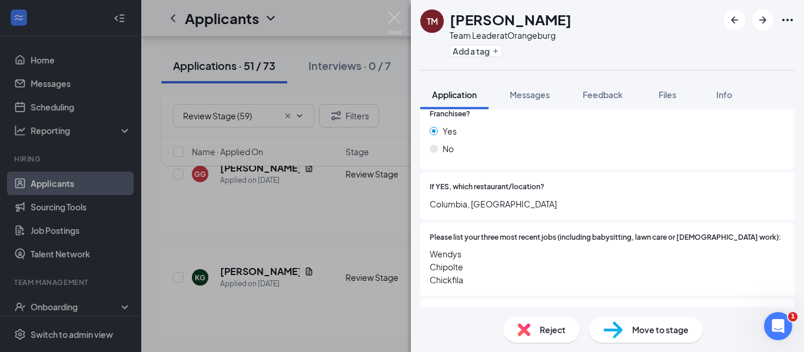
scroll to position [332, 0]
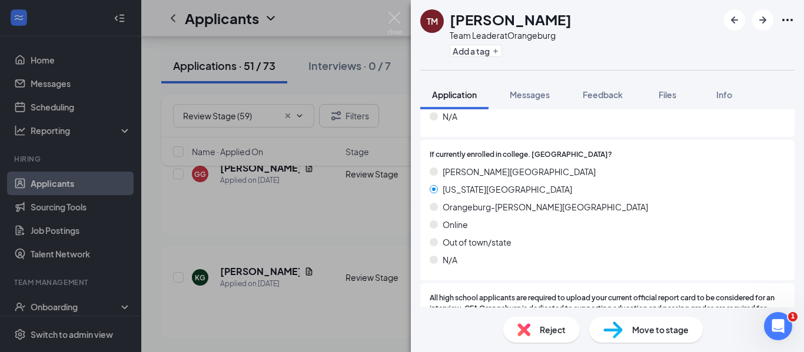
scroll to position [1590, 0]
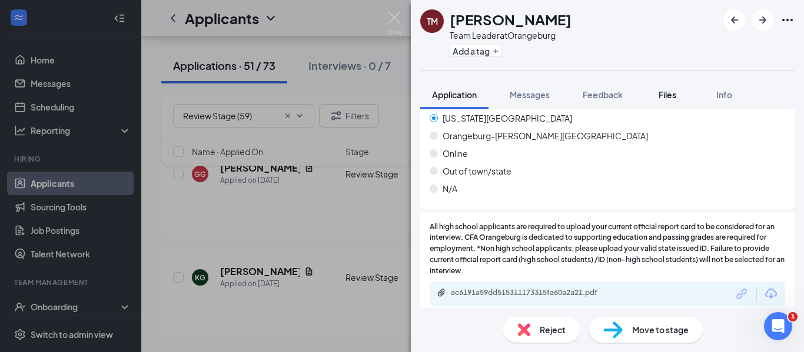
click at [666, 96] on span "Files" at bounding box center [667, 94] width 18 height 11
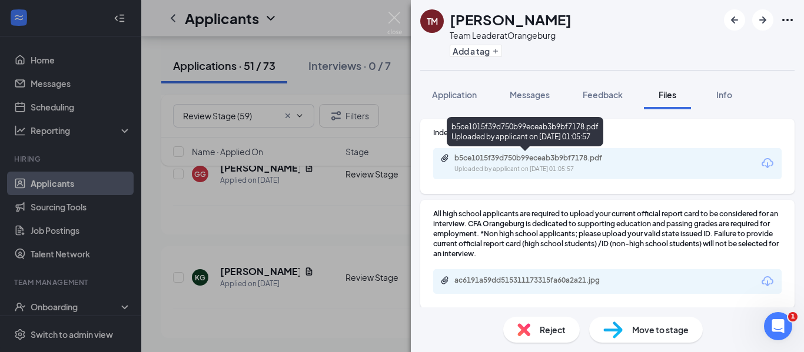
click at [502, 166] on div "Uploaded by applicant on [DATE] 01:05:57" at bounding box center [542, 169] width 177 height 9
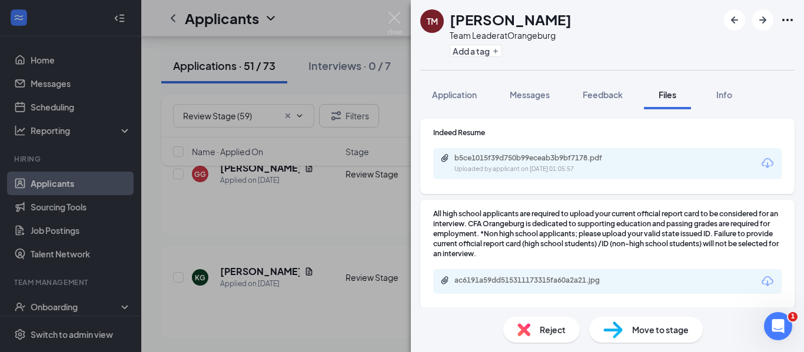
click at [509, 280] on div "ac6191a59dd515311173315fa60a2a21.jpg" at bounding box center [536, 280] width 165 height 9
click at [663, 331] on span "Move to stage" at bounding box center [660, 330] width 56 height 13
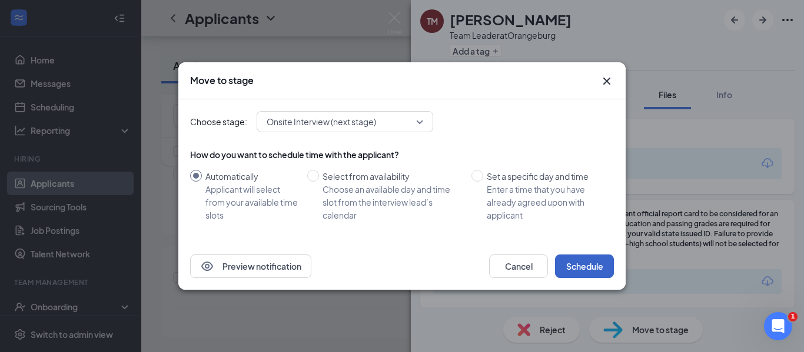
click at [582, 264] on button "Schedule" at bounding box center [584, 267] width 59 height 24
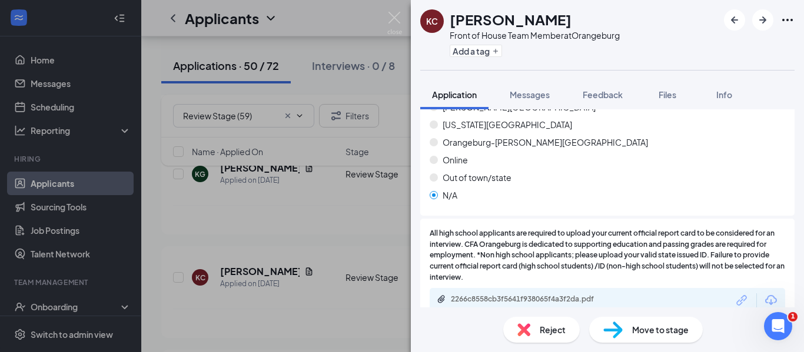
scroll to position [1514, 0]
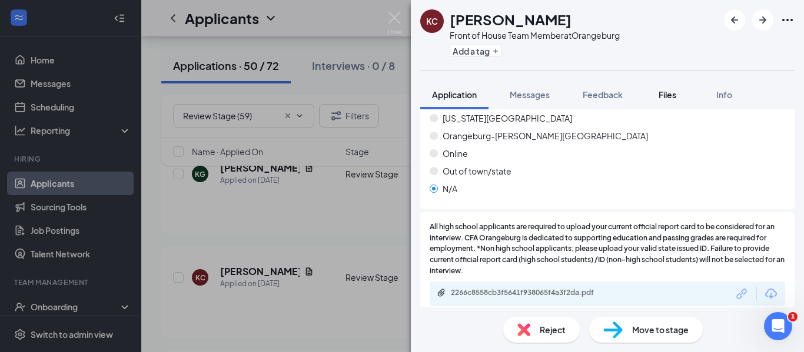
click at [667, 93] on span "Files" at bounding box center [667, 94] width 18 height 11
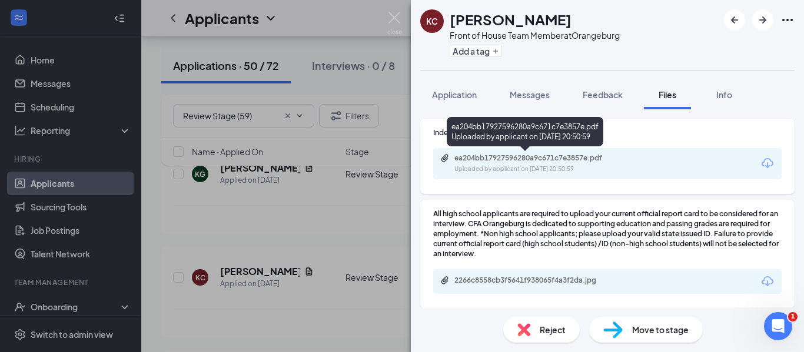
click at [468, 167] on div "Uploaded by applicant on [DATE] 20:50:59" at bounding box center [542, 169] width 177 height 9
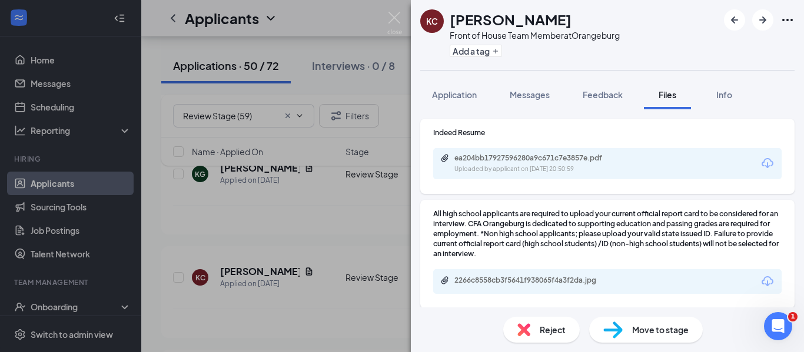
click at [538, 273] on div "2266c8558cb3f5641f938065f4a3f2da.jpg" at bounding box center [607, 281] width 348 height 25
click at [536, 282] on div "2266c8558cb3f5641f938065f4a3f2da.jpg" at bounding box center [536, 280] width 165 height 9
click at [649, 324] on span "Move to stage" at bounding box center [660, 330] width 56 height 13
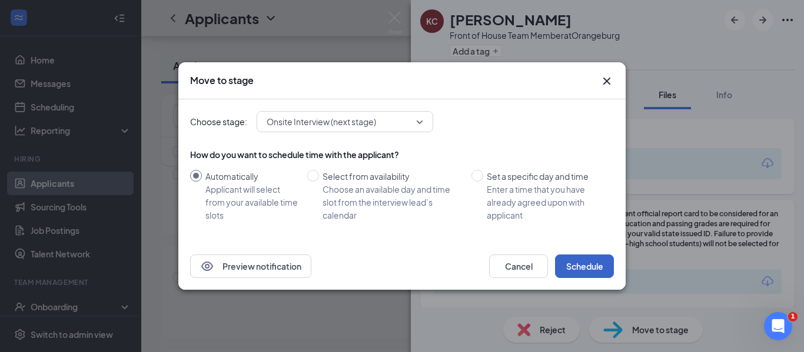
click at [581, 268] on button "Schedule" at bounding box center [584, 267] width 59 height 24
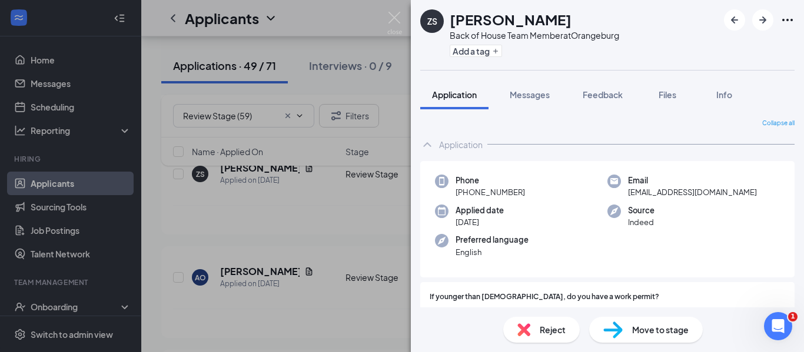
click at [581, 268] on div "Phone [PHONE_NUMBER] Email [EMAIL_ADDRESS][DOMAIN_NAME] Applied date [DATE] Sou…" at bounding box center [607, 219] width 374 height 117
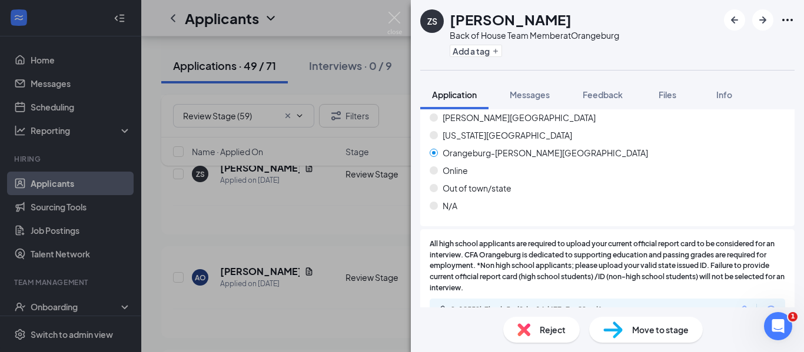
scroll to position [1514, 0]
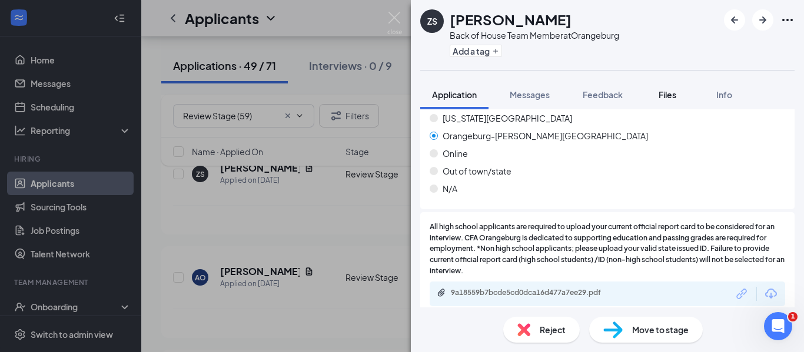
click at [672, 100] on div "Files" at bounding box center [667, 95] width 24 height 12
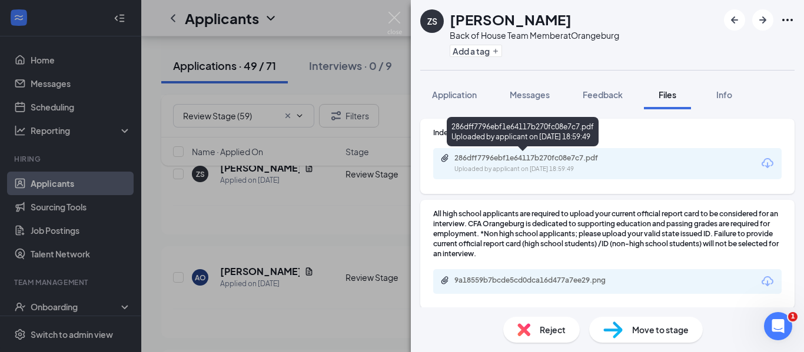
click at [532, 159] on div "286dff7796ebf1e64117b270fc08e7c7.pdf" at bounding box center [536, 158] width 165 height 9
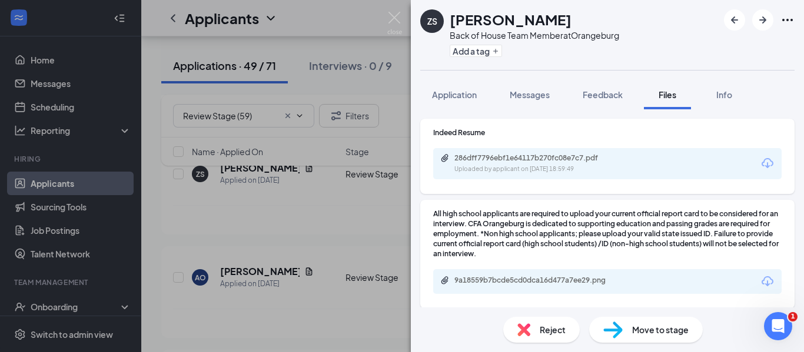
click at [485, 285] on div "9a18559b7bcde5cd0dca16d477a7ee29.png" at bounding box center [536, 280] width 165 height 9
click at [622, 335] on img at bounding box center [612, 330] width 19 height 17
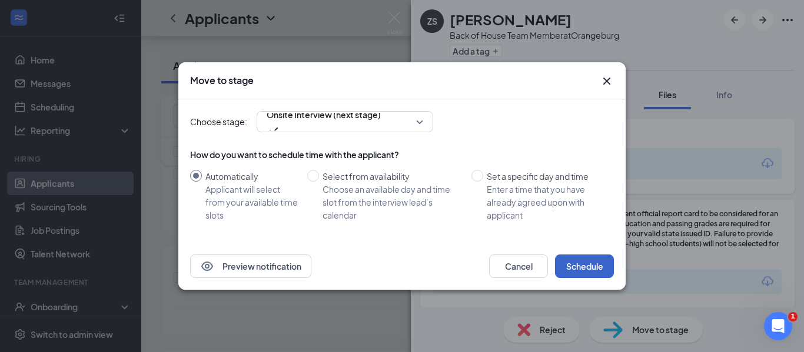
click at [574, 267] on button "Schedule" at bounding box center [584, 267] width 59 height 24
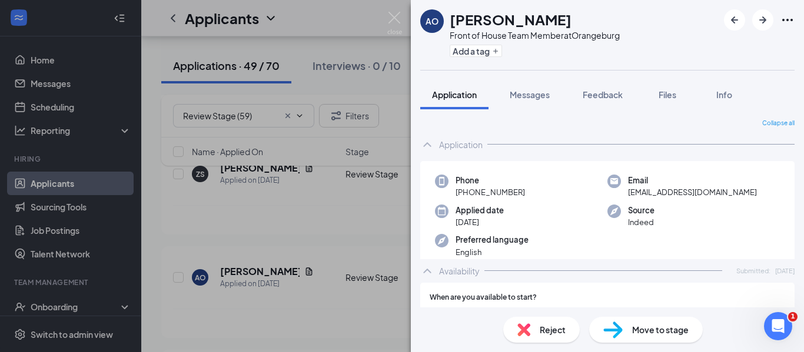
click at [574, 267] on div "Collapse all Application Phone [PHONE_NUMBER] Email [EMAIL_ADDRESS][DOMAIN_NAME…" at bounding box center [607, 248] width 374 height 259
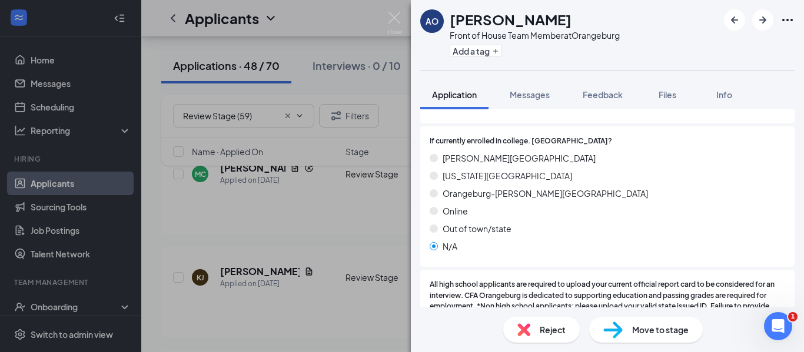
scroll to position [1540, 0]
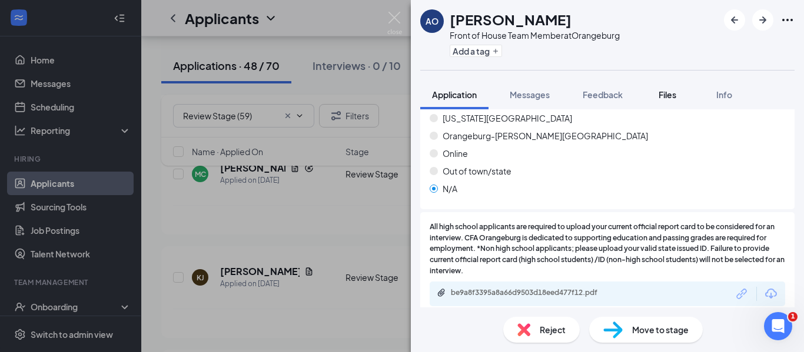
click at [653, 91] on button "Files" at bounding box center [667, 94] width 47 height 29
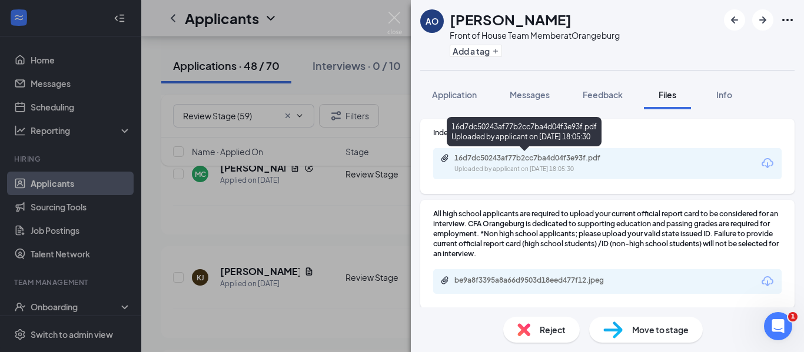
click at [558, 168] on div "Uploaded by applicant on [DATE] 18:05:30" at bounding box center [542, 169] width 177 height 9
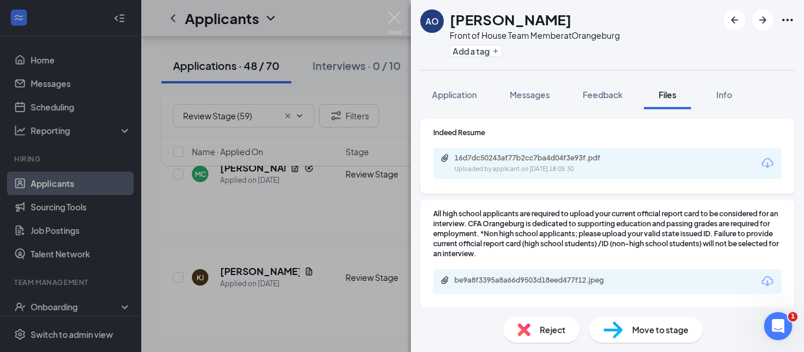
click at [466, 289] on div "be9a8f3395a8a66d9503d18eed477f12.jpeg" at bounding box center [607, 281] width 348 height 25
click at [460, 276] on div "be9a8f3395a8a66d9503d18eed477f12.jpeg" at bounding box center [536, 280] width 165 height 9
click at [450, 101] on button "Application" at bounding box center [454, 94] width 68 height 29
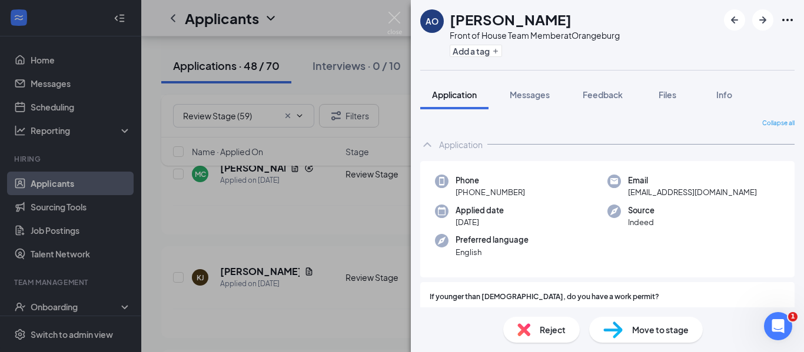
click at [632, 329] on span "Move to stage" at bounding box center [660, 330] width 56 height 13
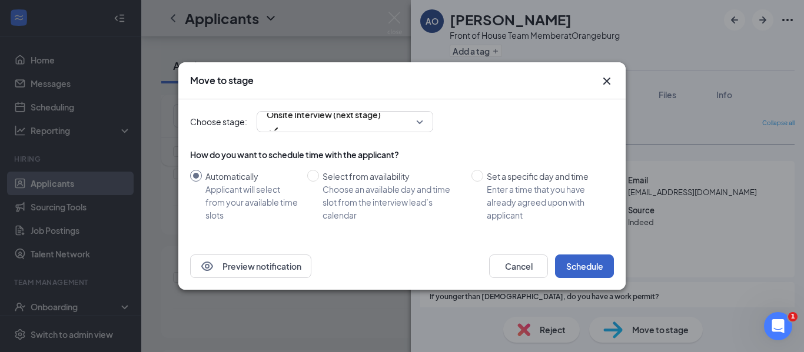
click at [578, 268] on button "Schedule" at bounding box center [584, 267] width 59 height 24
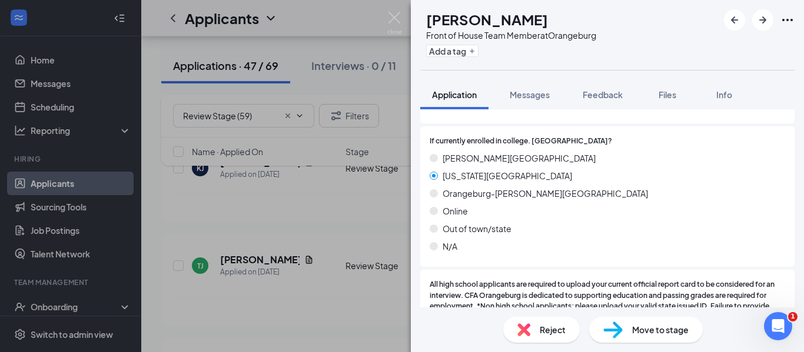
scroll to position [1547, 0]
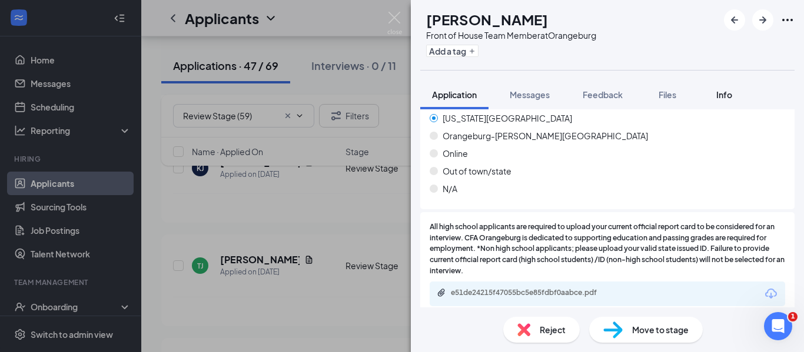
click at [725, 95] on span "Info" at bounding box center [724, 94] width 16 height 11
click at [666, 92] on span "Files" at bounding box center [667, 94] width 18 height 11
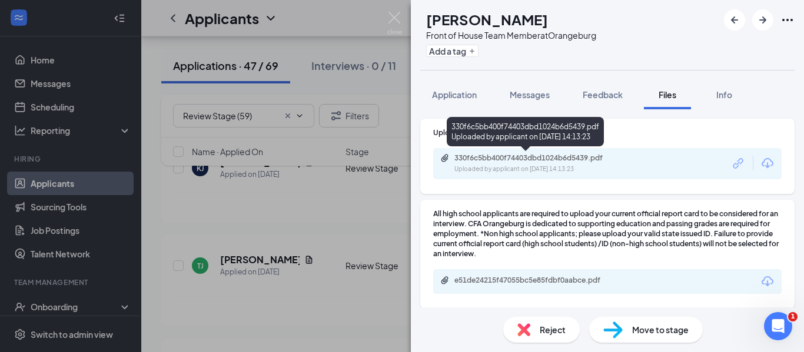
click at [487, 163] on div "330f6c5bb400f74403dbd1024b6d5439.pdf Uploaded by applicant on [DATE] 14:13:23" at bounding box center [535, 164] width 191 height 21
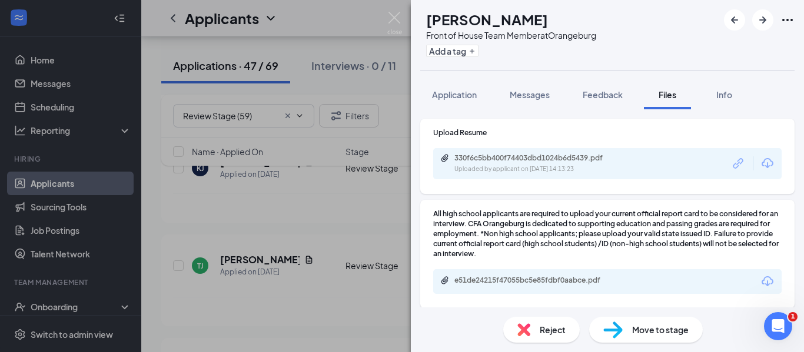
click at [482, 285] on div "e51de24215f47055bc5e85fdbf0aabce.pdf" at bounding box center [536, 280] width 165 height 9
click at [637, 342] on div "Move to stage" at bounding box center [646, 330] width 114 height 26
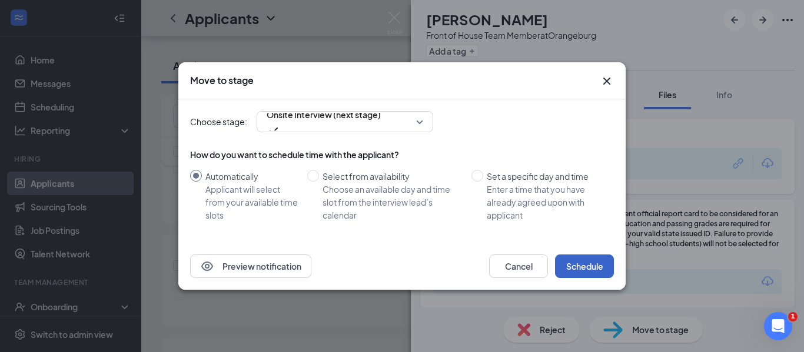
click at [578, 270] on button "Schedule" at bounding box center [584, 267] width 59 height 24
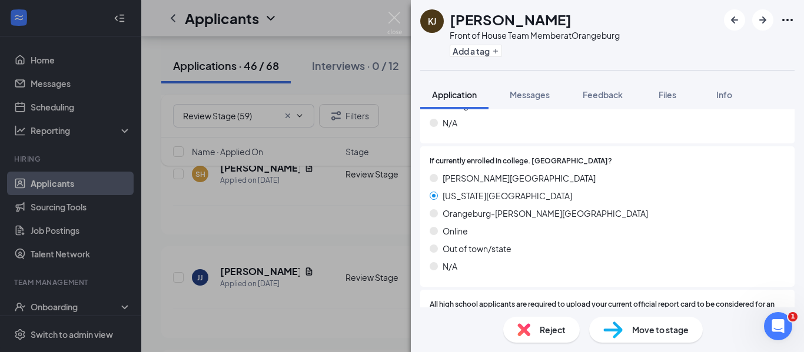
scroll to position [1599, 0]
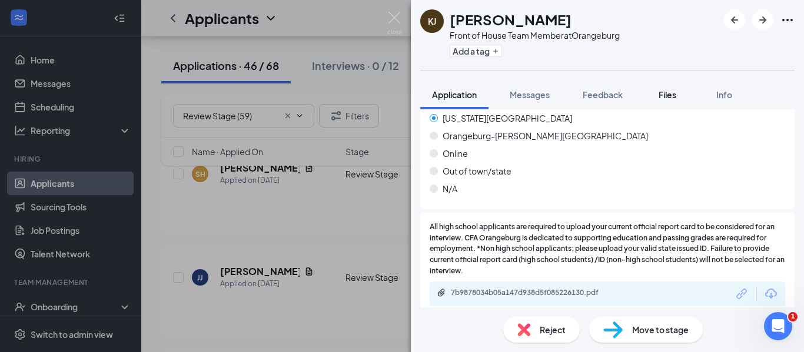
click at [661, 94] on span "Files" at bounding box center [667, 94] width 18 height 11
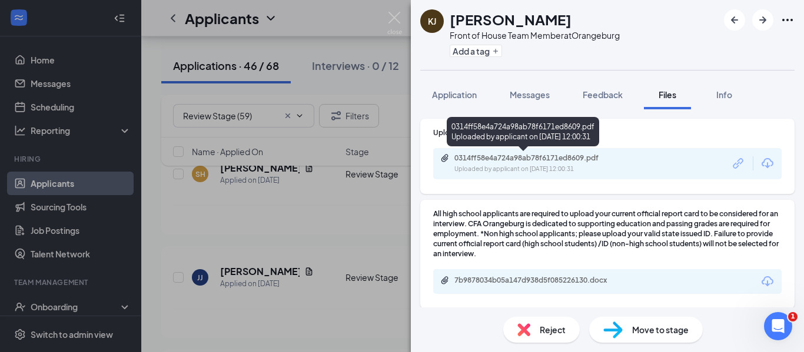
click at [535, 162] on div "0314ff58e4a724a98ab78f6171ed8609.pdf" at bounding box center [536, 158] width 165 height 9
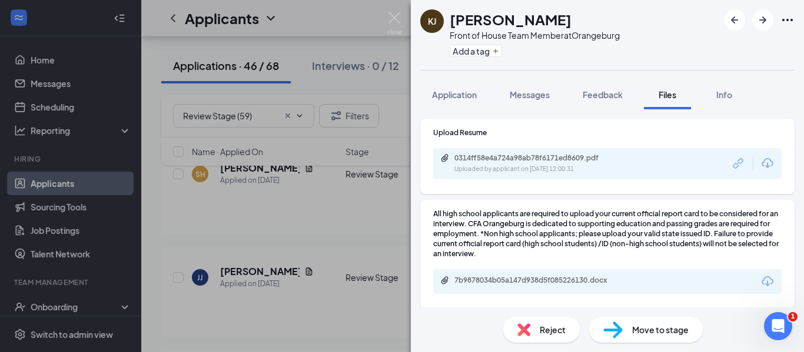
click at [517, 281] on div "7b9878034b05a147d938d5f085226130.docx" at bounding box center [536, 280] width 165 height 9
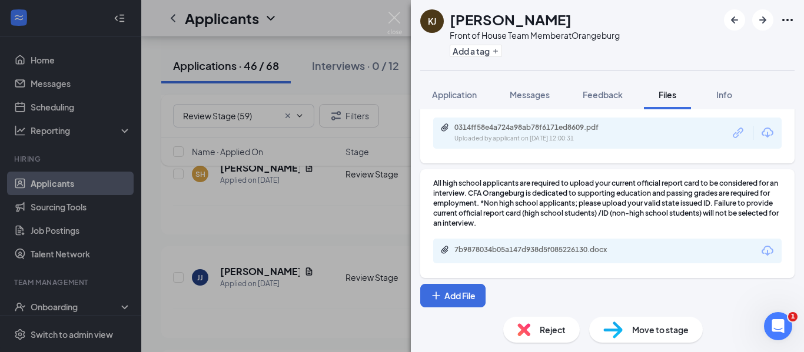
click at [547, 330] on span "Reject" at bounding box center [553, 330] width 26 height 13
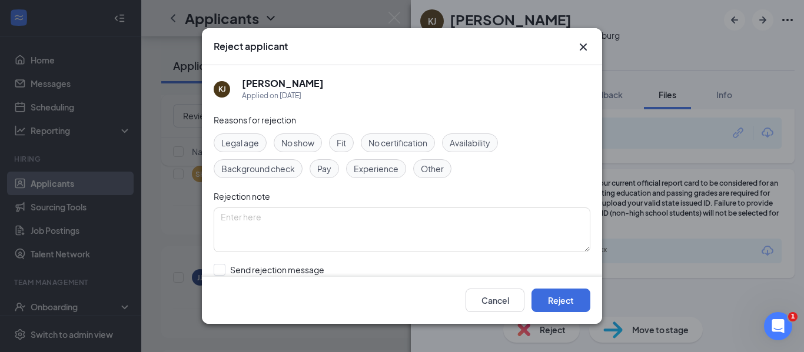
click at [425, 173] on span "Other" at bounding box center [432, 168] width 23 height 13
click at [416, 227] on textarea at bounding box center [402, 230] width 377 height 45
type textarea "UPLOADED ID REQUIRED"
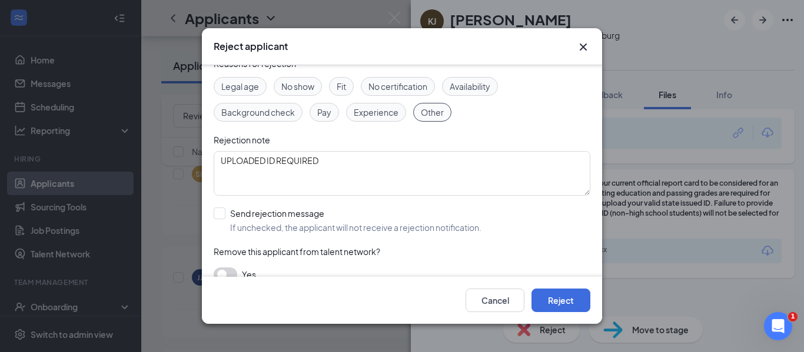
scroll to position [73, 0]
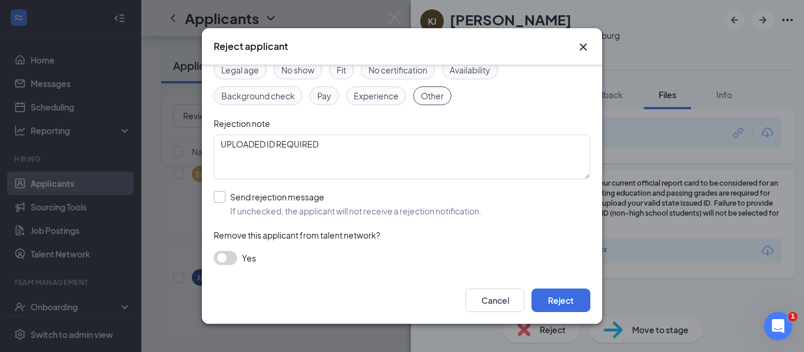
click at [217, 197] on input "Send rejection message If unchecked, the applicant will not receive a rejection…" at bounding box center [348, 204] width 268 height 26
checkbox input "true"
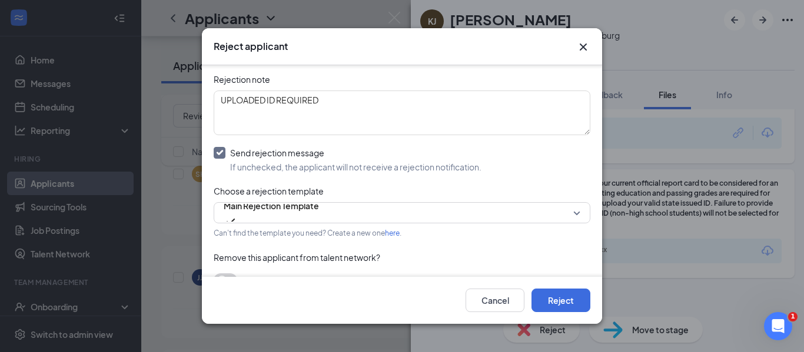
scroll to position [102, 0]
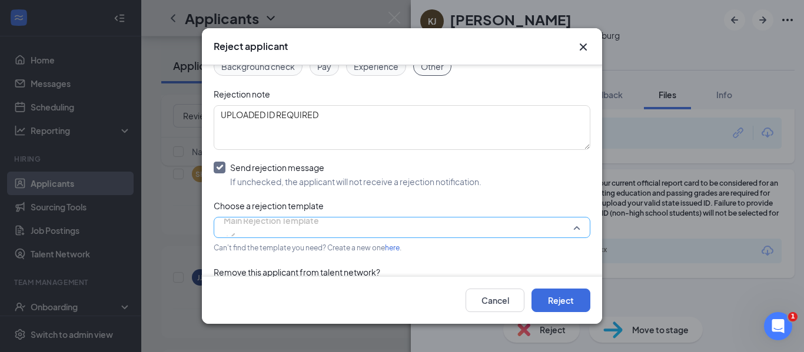
click at [568, 226] on span "Main Rejection Template" at bounding box center [402, 228] width 357 height 18
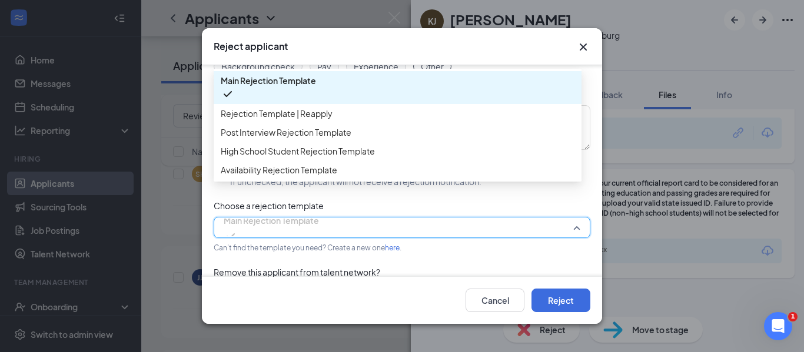
click at [583, 49] on icon "Cross" at bounding box center [583, 47] width 14 height 14
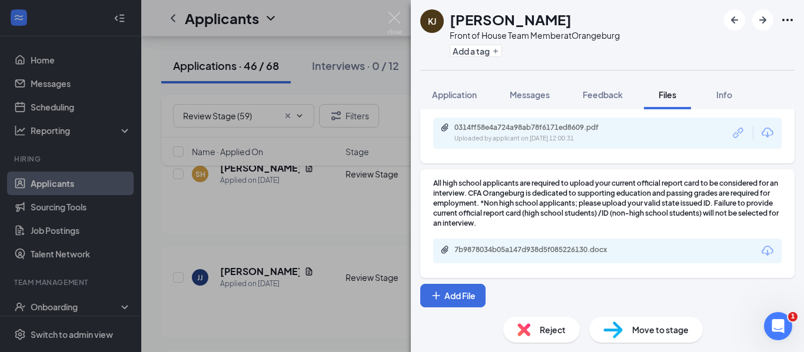
click at [661, 335] on span "Move to stage" at bounding box center [660, 330] width 56 height 13
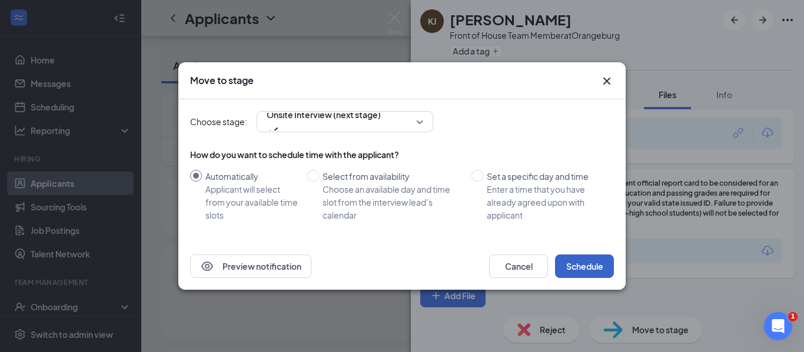
click at [572, 267] on button "Schedule" at bounding box center [584, 267] width 59 height 24
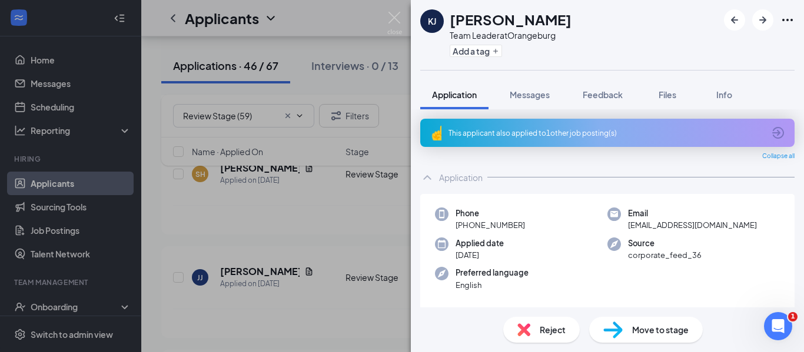
click at [554, 332] on span "Reject" at bounding box center [553, 330] width 26 height 13
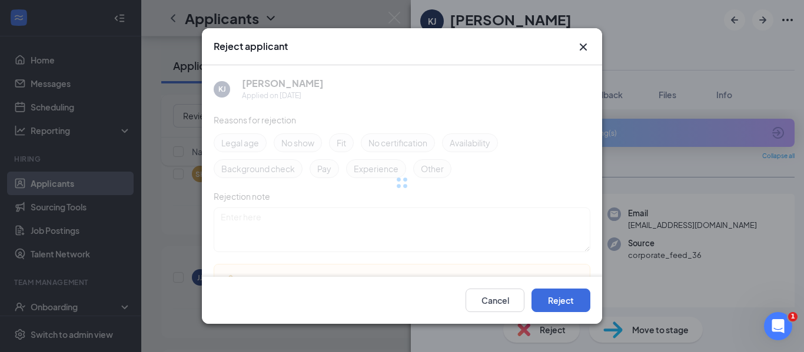
drag, startPoint x: 554, startPoint y: 332, endPoint x: 580, endPoint y: 47, distance: 286.5
click at [559, 173] on div "Reject applicant [PERSON_NAME] Applied on [DATE] Reasons for rejection Legal ag…" at bounding box center [402, 176] width 804 height 352
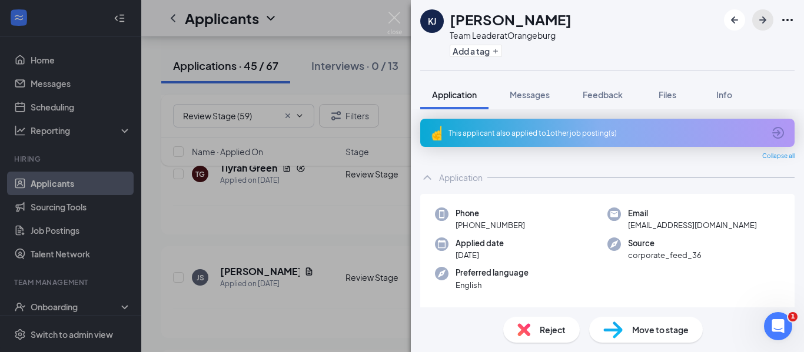
click at [761, 21] on icon "ArrowRight" at bounding box center [762, 19] width 7 height 7
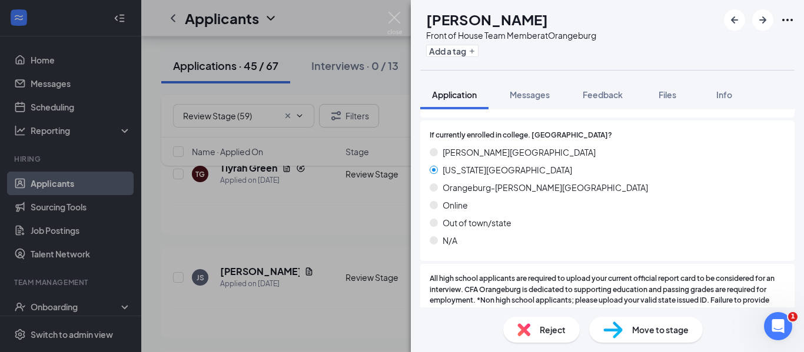
scroll to position [1527, 0]
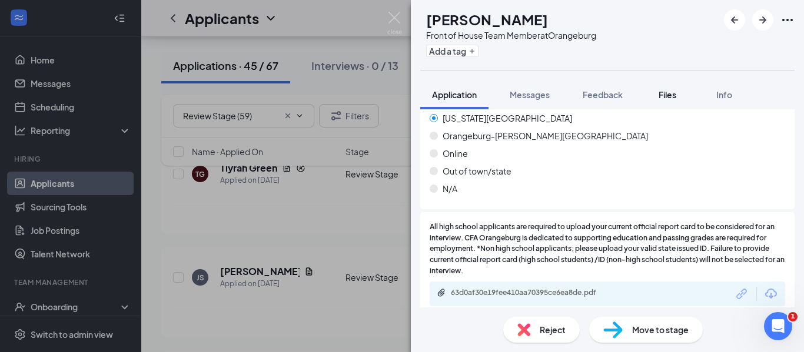
click at [674, 95] on span "Files" at bounding box center [667, 94] width 18 height 11
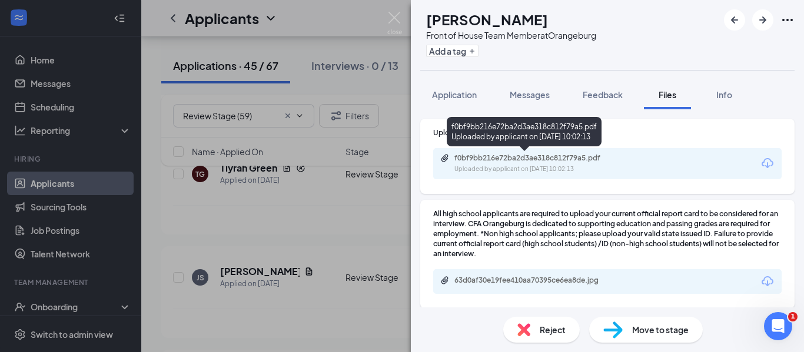
click at [514, 163] on div "f0bf9bb216e72ba2d3ae318c812f79a5.pdf Uploaded by applicant on [DATE] 10:02:13" at bounding box center [535, 164] width 191 height 21
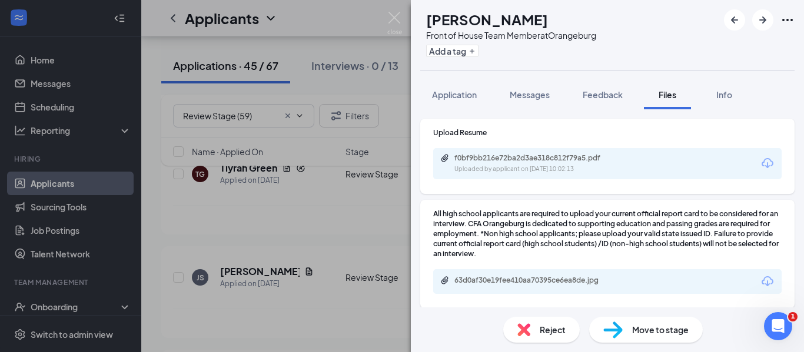
click at [511, 281] on div "63d0af30e19fee410aa70395ce6ea8de.jpg" at bounding box center [536, 280] width 165 height 9
click at [636, 335] on span "Move to stage" at bounding box center [660, 330] width 56 height 13
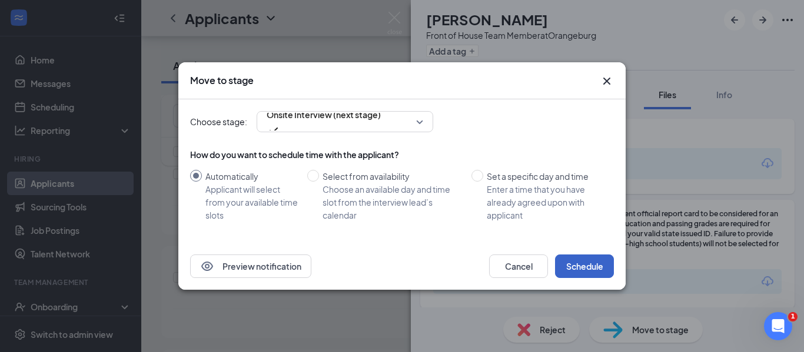
click at [595, 269] on button "Schedule" at bounding box center [584, 267] width 59 height 24
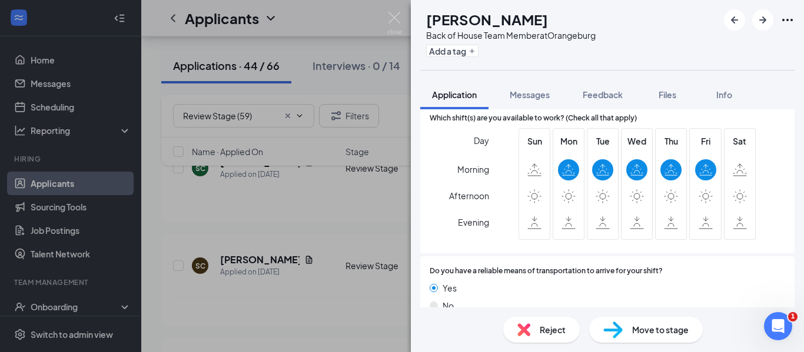
scroll to position [1117, 0]
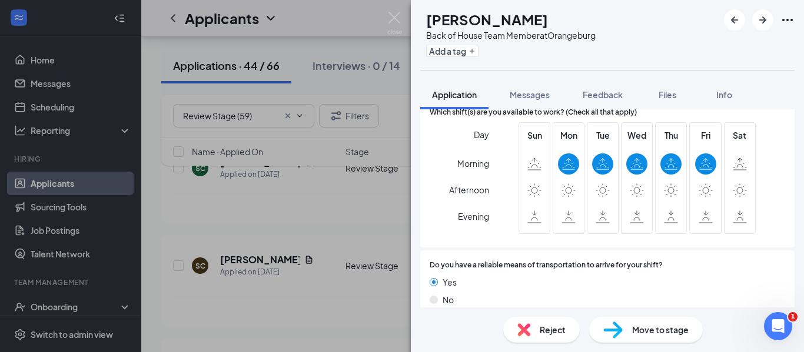
click at [548, 332] on span "Reject" at bounding box center [553, 330] width 26 height 13
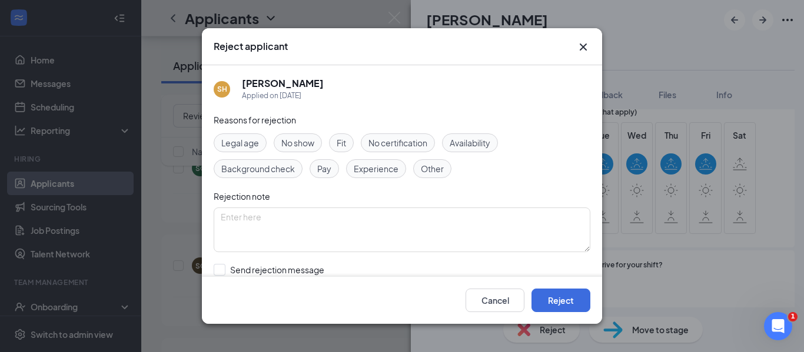
click at [471, 144] on span "Availability" at bounding box center [470, 143] width 41 height 13
click at [382, 235] on textarea at bounding box center [402, 230] width 377 height 45
type textarea "NO SAT AVAIL-REQUIRED"
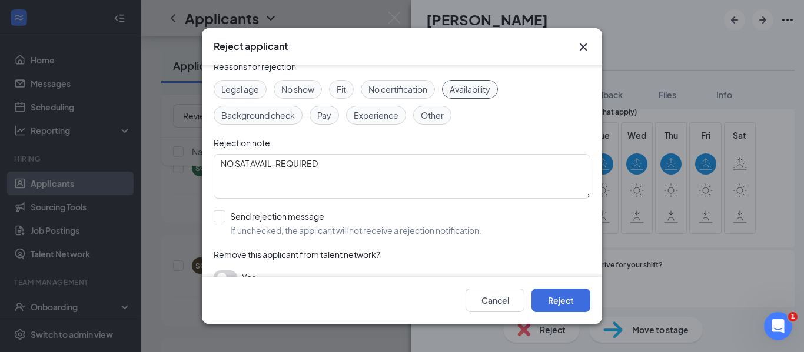
scroll to position [55, 0]
click at [224, 216] on input "Send rejection message If unchecked, the applicant will not receive a rejection…" at bounding box center [348, 222] width 268 height 26
checkbox input "true"
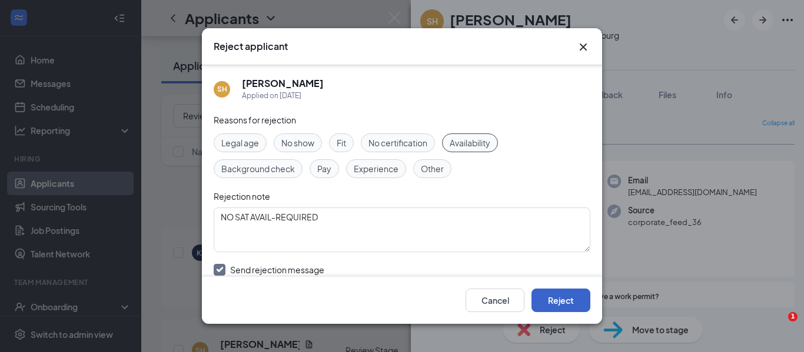
click at [560, 304] on button "Reject" at bounding box center [560, 301] width 59 height 24
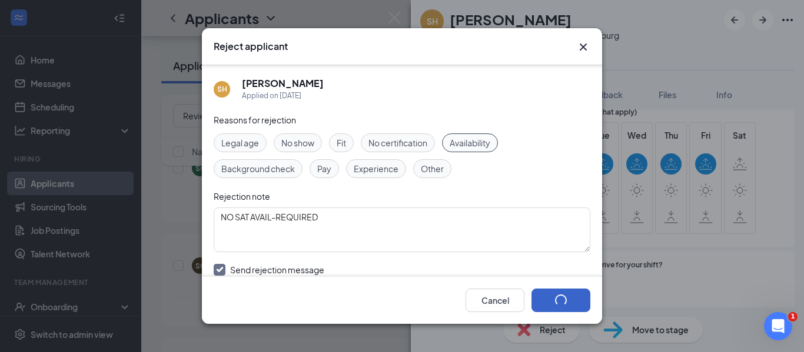
scroll to position [55, 0]
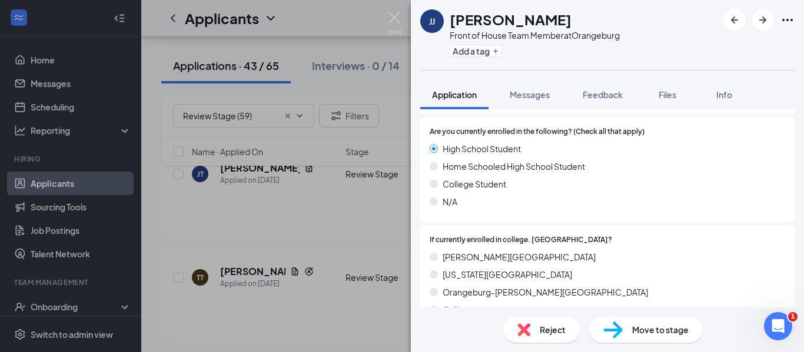
scroll to position [1514, 0]
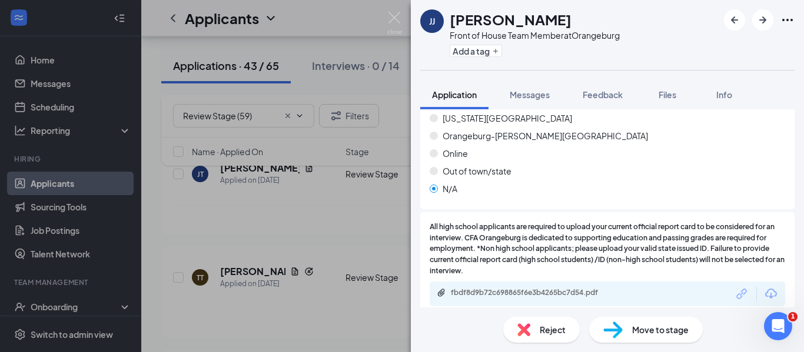
click at [531, 328] on div "Reject" at bounding box center [541, 330] width 76 height 26
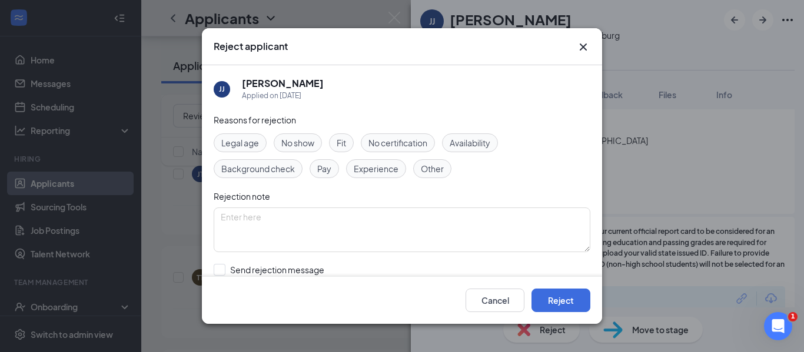
click at [471, 145] on span "Availability" at bounding box center [470, 143] width 41 height 13
click at [345, 242] on textarea at bounding box center [402, 230] width 377 height 45
type textarea "FRI AVAIL REQUIRED"
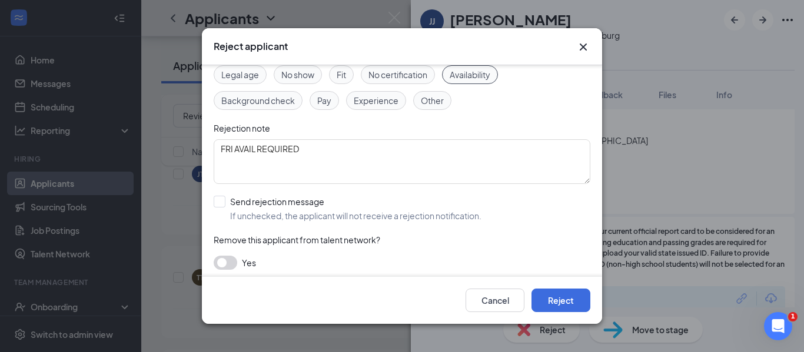
scroll to position [73, 0]
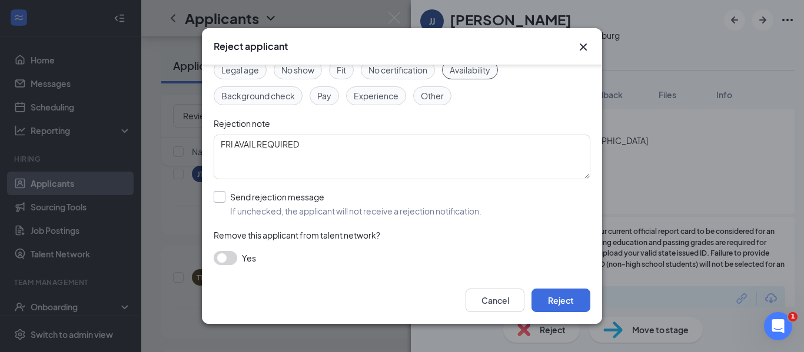
click at [224, 197] on input "Send rejection message If unchecked, the applicant will not receive a rejection…" at bounding box center [348, 204] width 268 height 26
checkbox input "true"
click at [256, 259] on span "Main Rejection Template" at bounding box center [271, 257] width 94 height 18
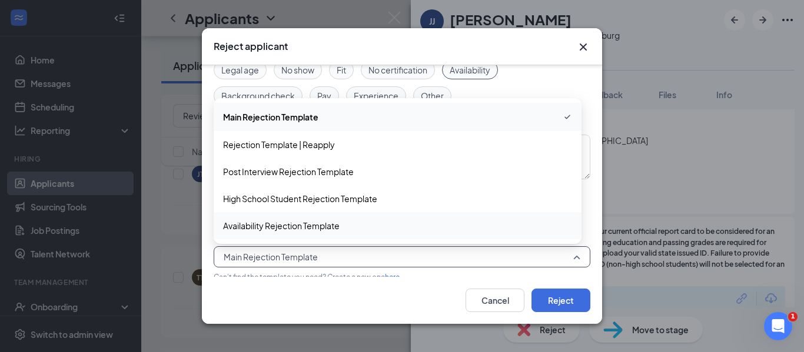
click at [259, 232] on span "Availability Rejection Template" at bounding box center [281, 225] width 116 height 13
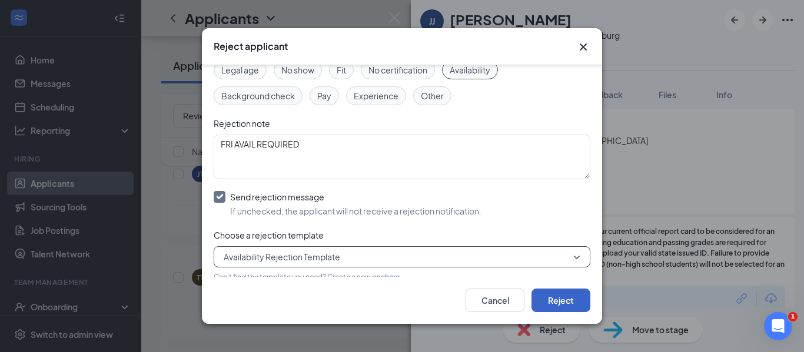
click at [568, 309] on button "Reject" at bounding box center [560, 301] width 59 height 24
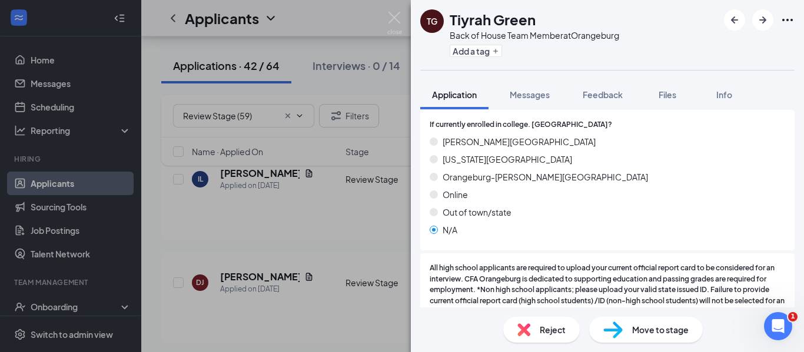
scroll to position [1573, 0]
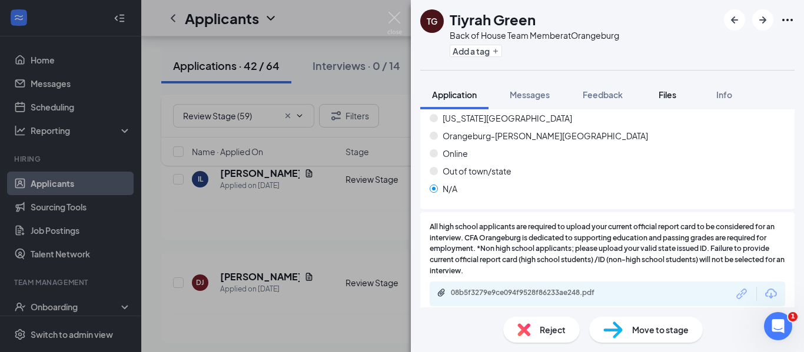
click at [663, 92] on span "Files" at bounding box center [667, 94] width 18 height 11
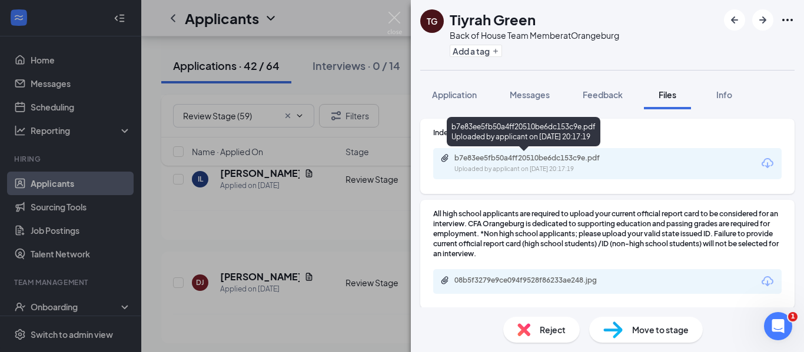
click at [493, 159] on div "b7e83ee5fb50a4ff20510be6dc153c9e.pdf" at bounding box center [536, 158] width 165 height 9
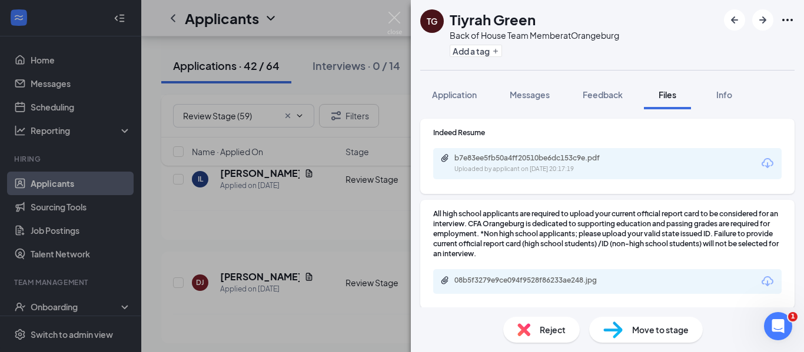
click at [452, 276] on div "08b5f3279e9ce094f9528f86233ae248.jpg" at bounding box center [535, 280] width 191 height 9
click at [600, 322] on div "Move to stage" at bounding box center [646, 330] width 114 height 26
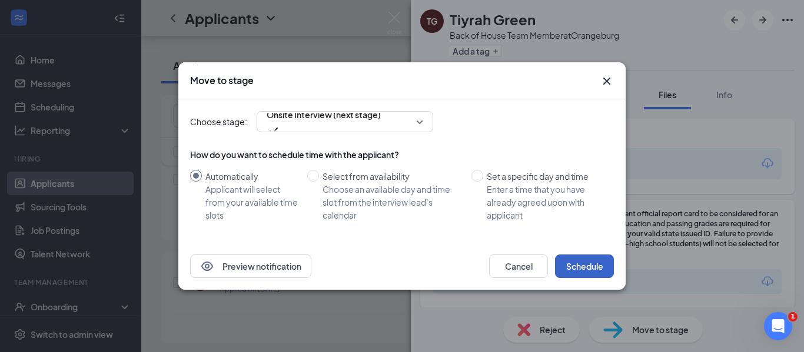
click at [581, 266] on button "Schedule" at bounding box center [584, 267] width 59 height 24
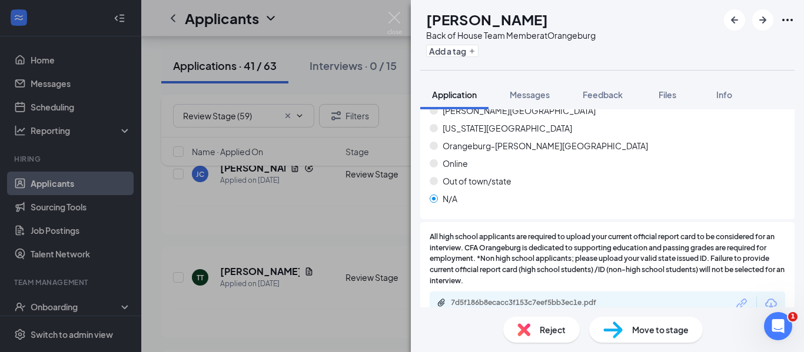
scroll to position [1540, 0]
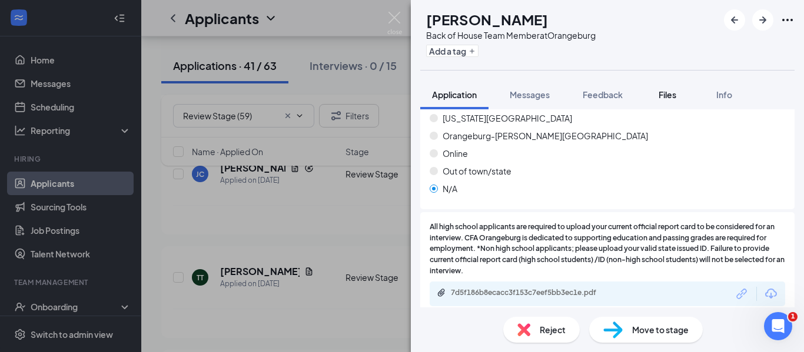
click at [670, 102] on button "Files" at bounding box center [667, 94] width 47 height 29
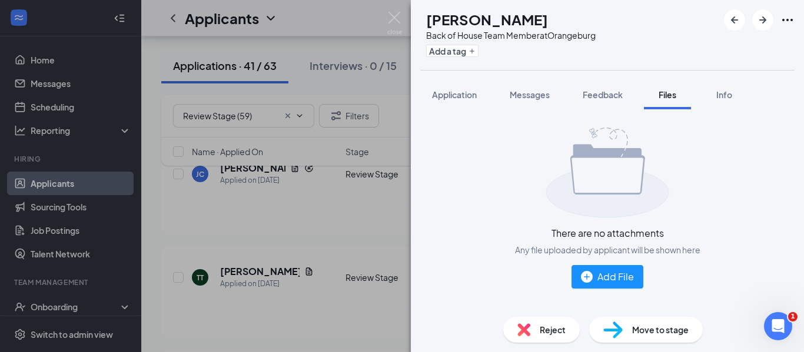
click at [664, 101] on button "Files" at bounding box center [667, 94] width 47 height 29
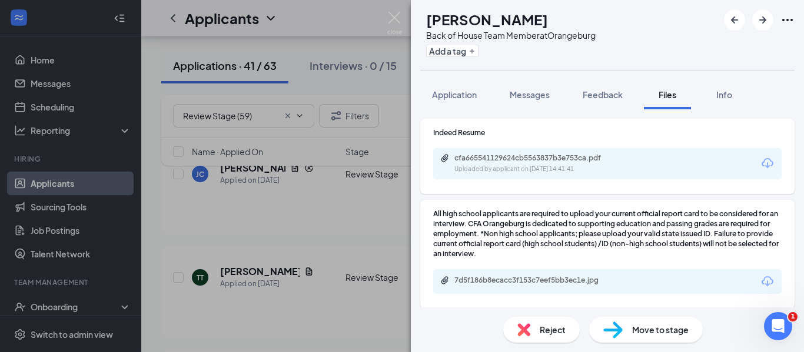
click at [511, 281] on div "7d5f186b8ecacc3f153c7eef5bb3ec1e.jpg" at bounding box center [536, 280] width 165 height 9
click at [647, 325] on span "Move to stage" at bounding box center [660, 330] width 56 height 13
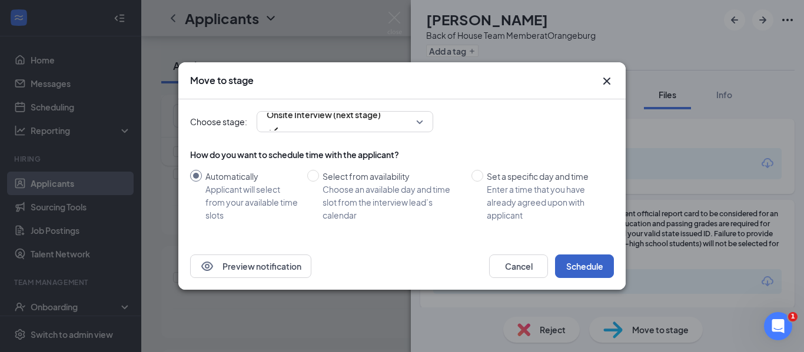
click at [592, 264] on button "Schedule" at bounding box center [584, 267] width 59 height 24
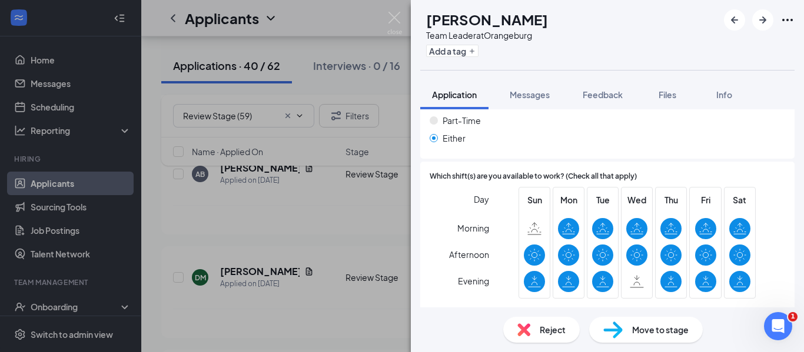
scroll to position [1120, 0]
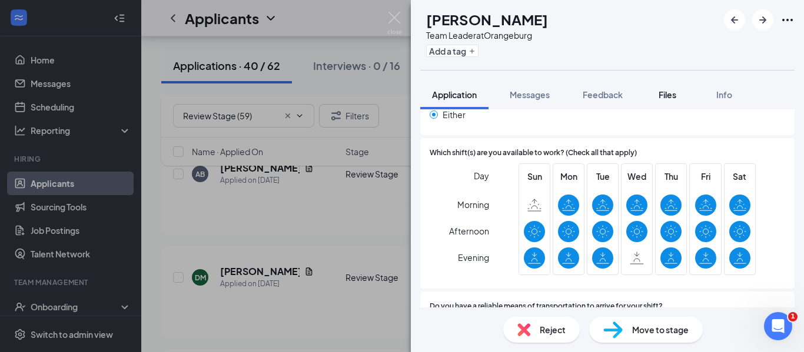
click at [674, 95] on span "Files" at bounding box center [667, 94] width 18 height 11
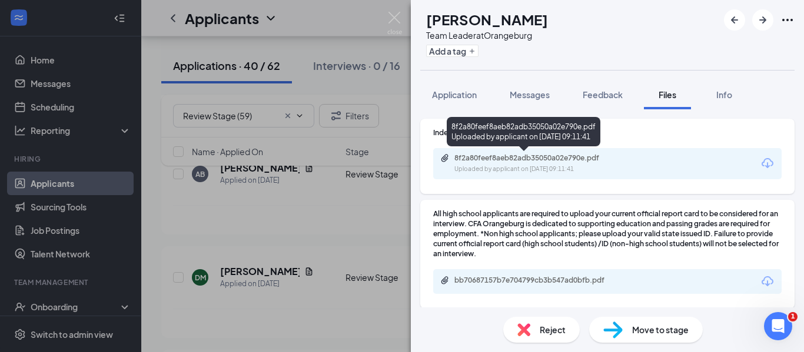
click at [558, 164] on div "8f2a80feef8aeb82adb35050a02e790e.pdf Uploaded by applicant on Aug 24, 2025 at 0…" at bounding box center [535, 164] width 191 height 21
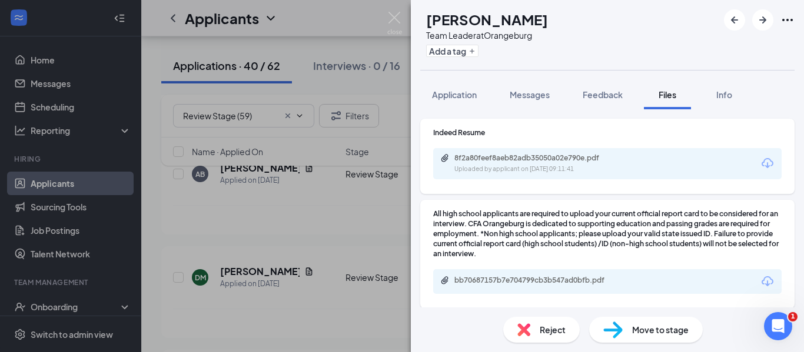
click at [551, 328] on span "Reject" at bounding box center [553, 330] width 26 height 13
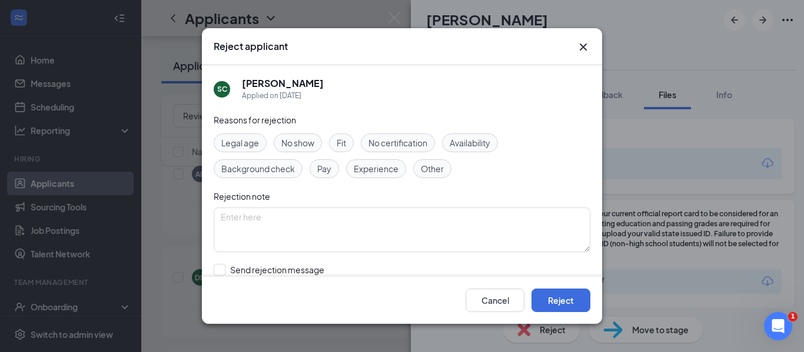
click at [338, 144] on span "Fit" at bounding box center [341, 143] width 9 height 13
click at [322, 221] on textarea at bounding box center [402, 230] width 377 height 45
click at [247, 219] on textarea "NO TL LEADER /WORK EXP LISTED ON RESUME" at bounding box center [402, 230] width 377 height 45
type textarea "NO TEAM LEADER /WORK EXP LISTED ON RESUME"
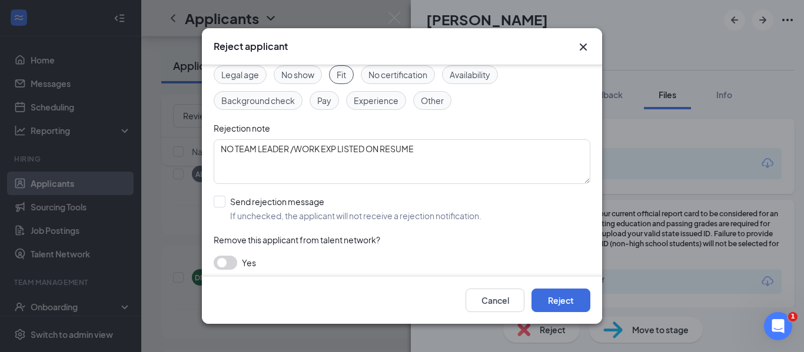
scroll to position [73, 0]
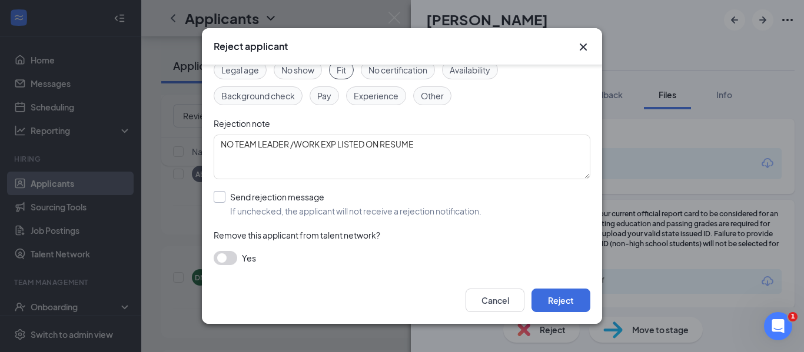
click at [218, 197] on input "Send rejection message If unchecked, the applicant will not receive a rejection…" at bounding box center [348, 204] width 268 height 26
checkbox input "true"
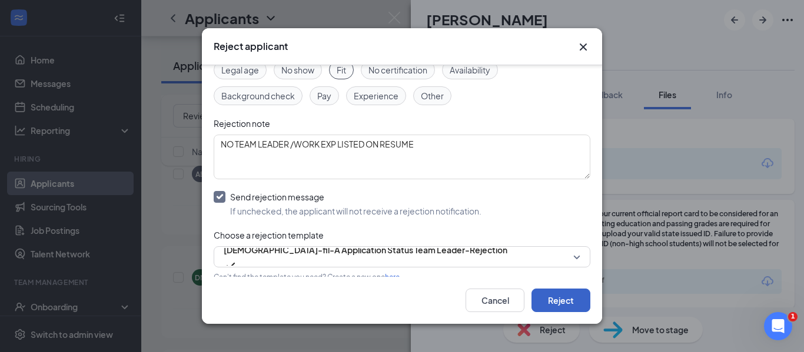
click at [544, 299] on button "Reject" at bounding box center [560, 301] width 59 height 24
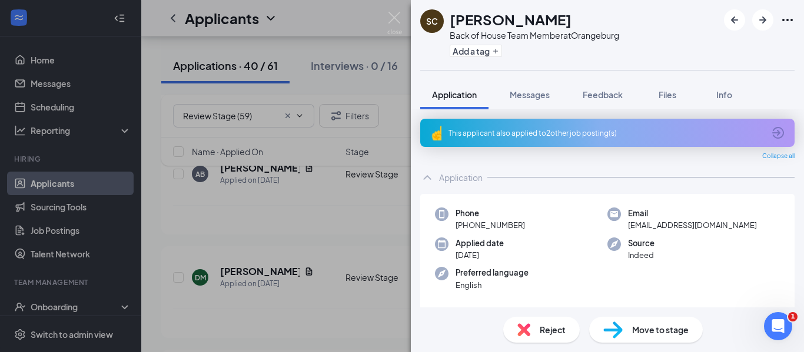
click at [536, 334] on div "Reject" at bounding box center [541, 330] width 76 height 26
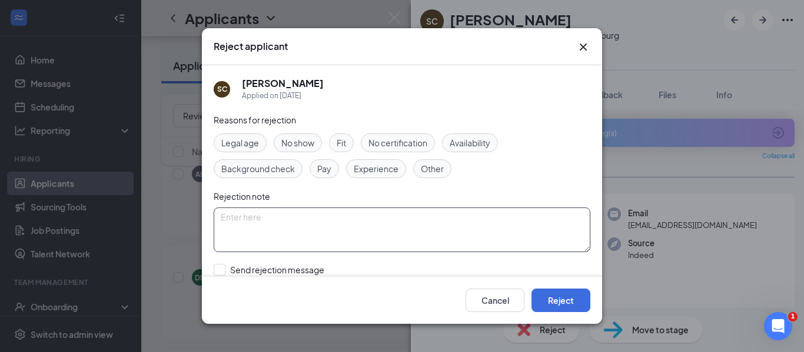
click at [357, 218] on textarea at bounding box center [402, 230] width 377 height 45
click at [501, 304] on button "Cancel" at bounding box center [494, 301] width 59 height 24
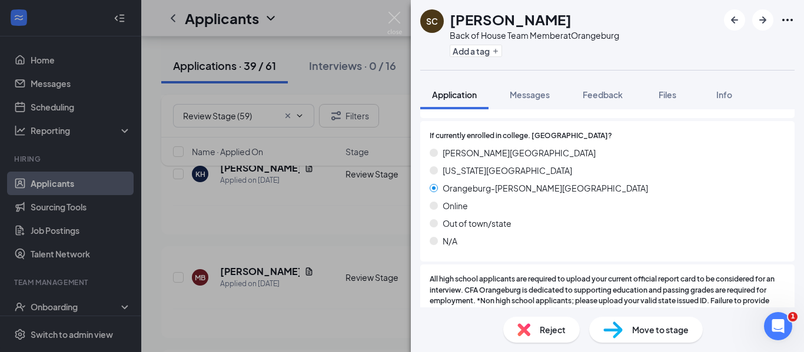
scroll to position [1547, 0]
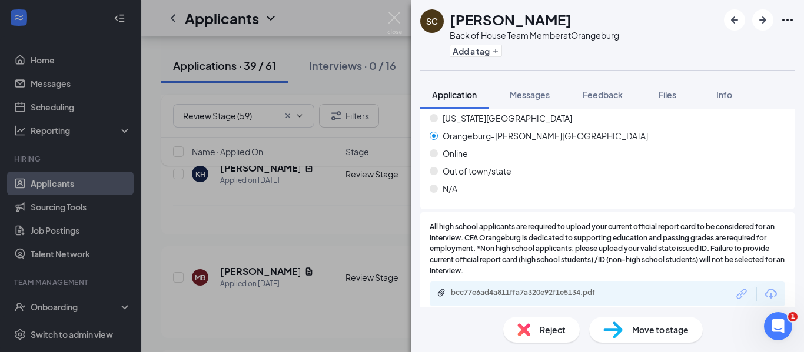
click at [648, 330] on span "Move to stage" at bounding box center [660, 330] width 56 height 13
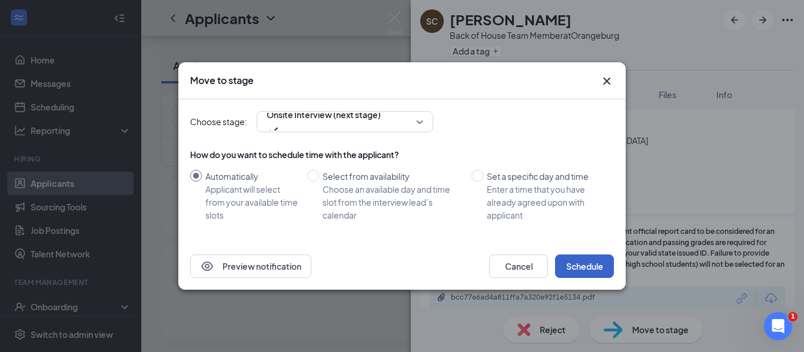
click at [574, 264] on button "Schedule" at bounding box center [584, 267] width 59 height 24
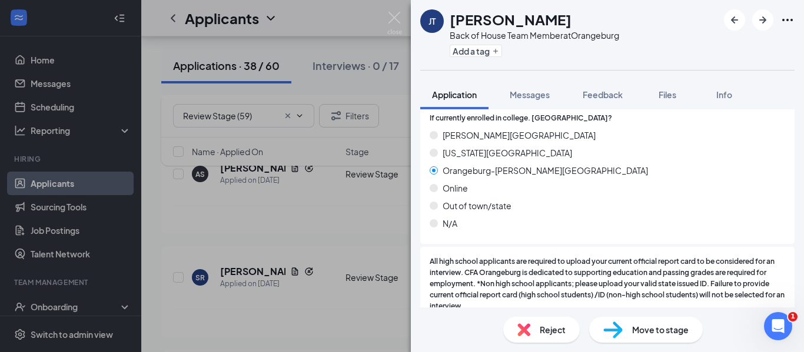
scroll to position [1514, 0]
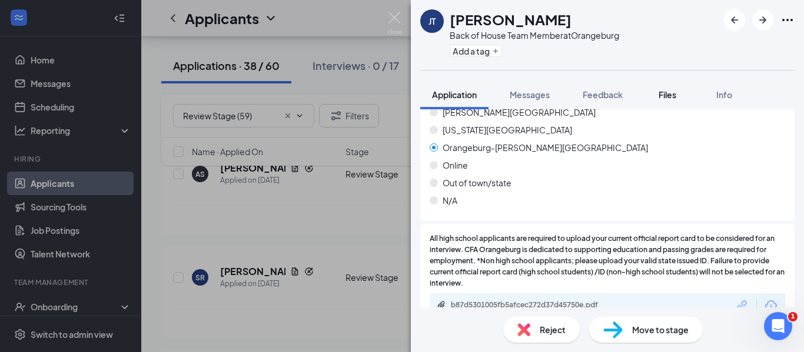
drag, startPoint x: 658, startPoint y: 94, endPoint x: 676, endPoint y: 97, distance: 18.0
click at [658, 94] on div "Files" at bounding box center [667, 95] width 24 height 12
click at [673, 96] on span "Files" at bounding box center [667, 94] width 18 height 11
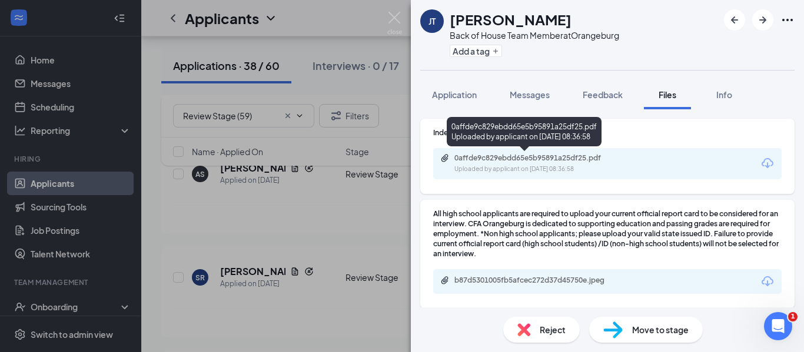
click at [601, 161] on div "0affde9c829ebdd65e5b95891a25df25.pdf" at bounding box center [536, 158] width 165 height 9
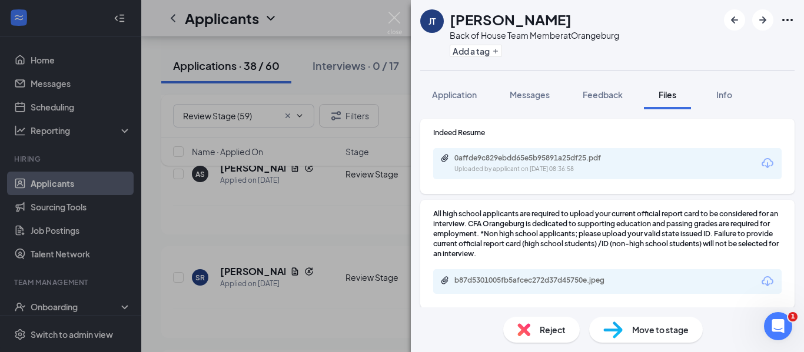
click at [495, 281] on div "b87d5301005fb5afcec272d37d45750e.jpeg" at bounding box center [536, 280] width 165 height 9
click at [619, 326] on img at bounding box center [612, 330] width 19 height 17
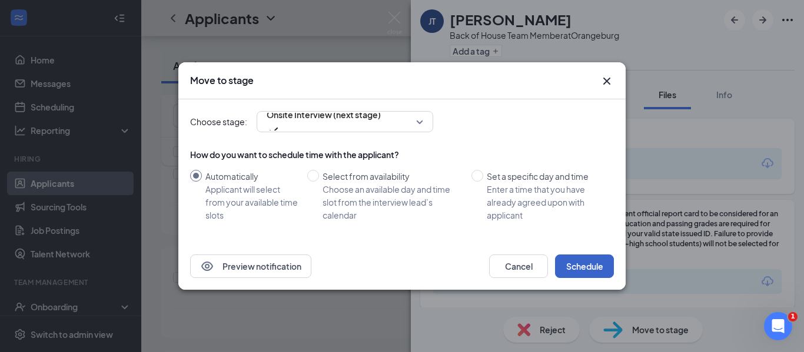
click at [578, 269] on button "Schedule" at bounding box center [584, 267] width 59 height 24
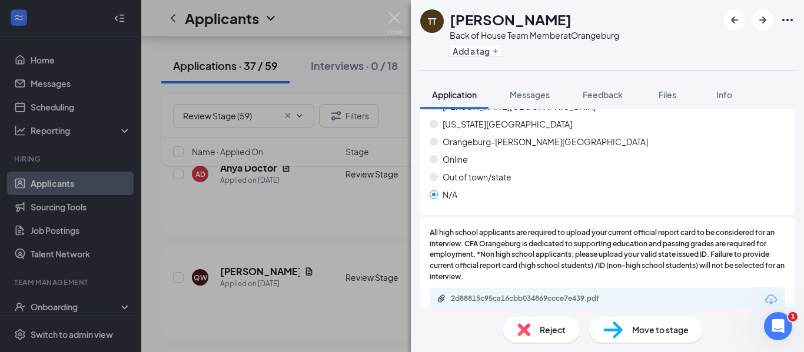
scroll to position [1547, 0]
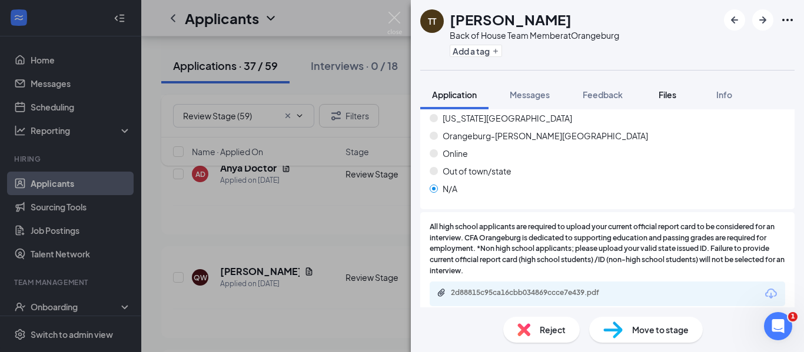
click at [670, 94] on span "Files" at bounding box center [667, 94] width 18 height 11
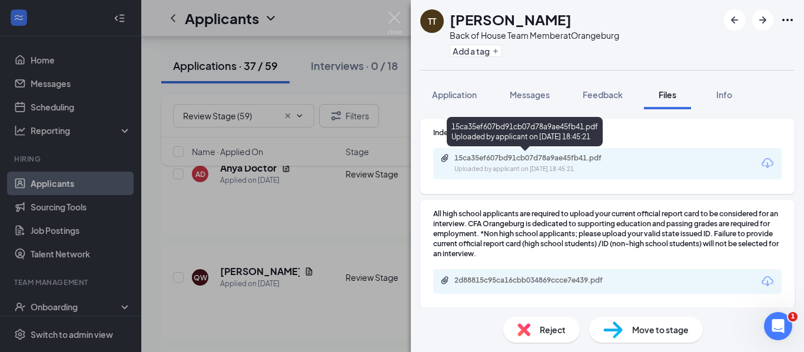
click at [540, 162] on div "15ca35ef607bd91cb07d78a9ae45fb41.pdf" at bounding box center [536, 158] width 165 height 9
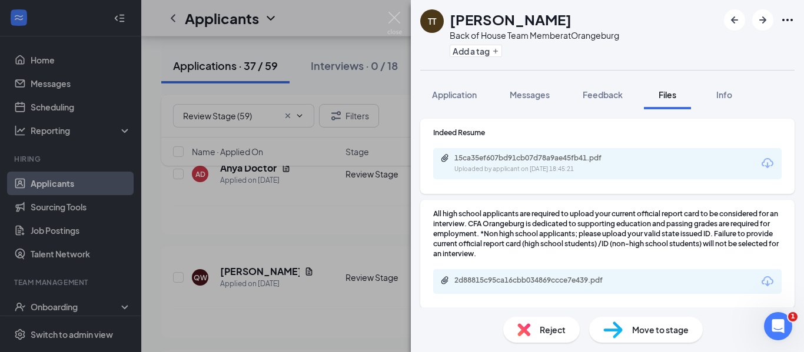
click at [529, 330] on img at bounding box center [523, 330] width 13 height 13
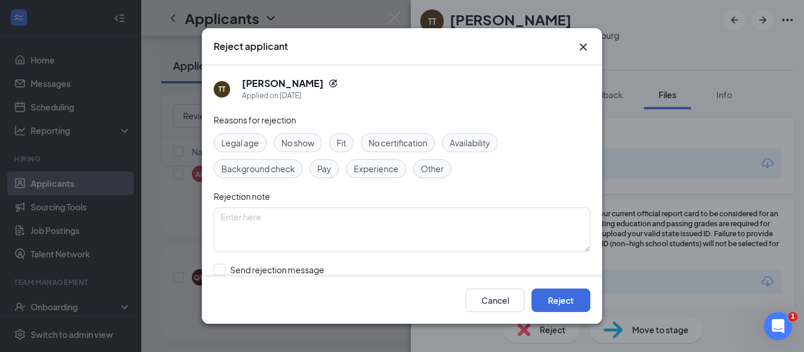
click at [424, 165] on span "Other" at bounding box center [432, 168] width 23 height 13
click at [414, 231] on textarea at bounding box center [402, 230] width 377 height 45
type textarea "UPLOADED RESUME REQUIRED-NOT SCREENSHOT"
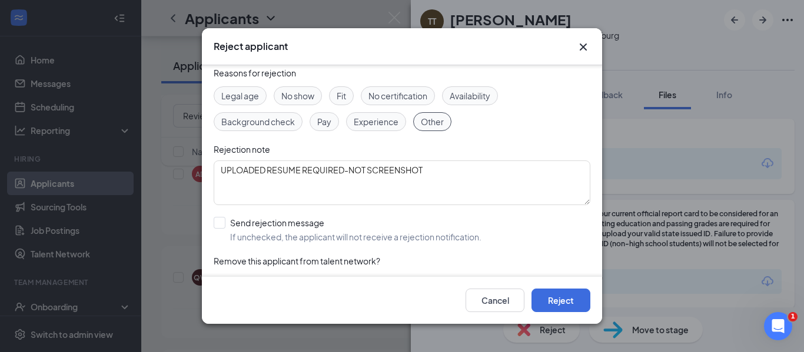
scroll to position [73, 0]
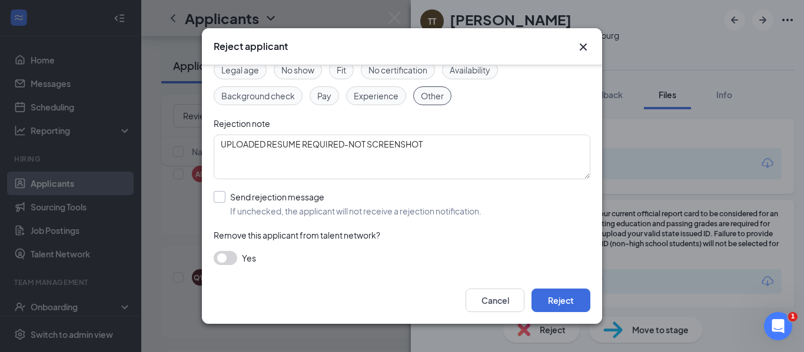
click at [222, 201] on input "Send rejection message If unchecked, the applicant will not receive a rejection…" at bounding box center [348, 204] width 268 height 26
checkbox input "true"
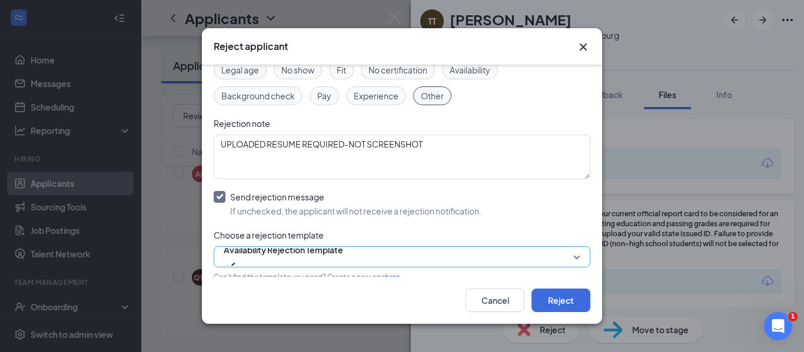
click at [295, 259] on span "Availability Rejection Template" at bounding box center [283, 250] width 119 height 18
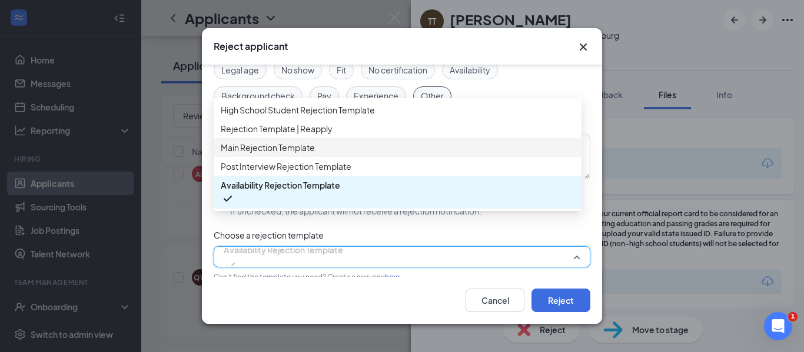
click at [260, 154] on span "Main Rejection Template" at bounding box center [268, 147] width 94 height 13
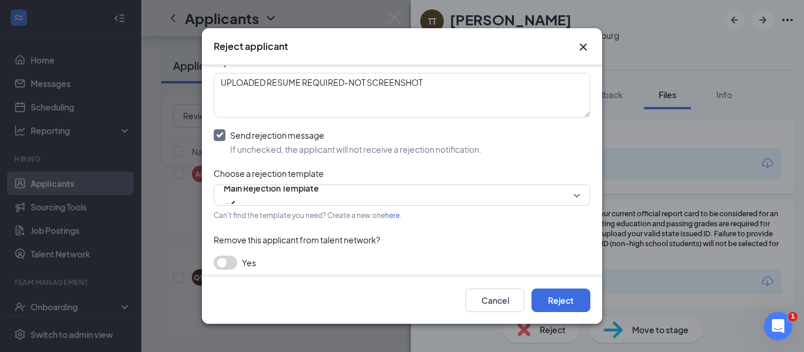
scroll to position [139, 0]
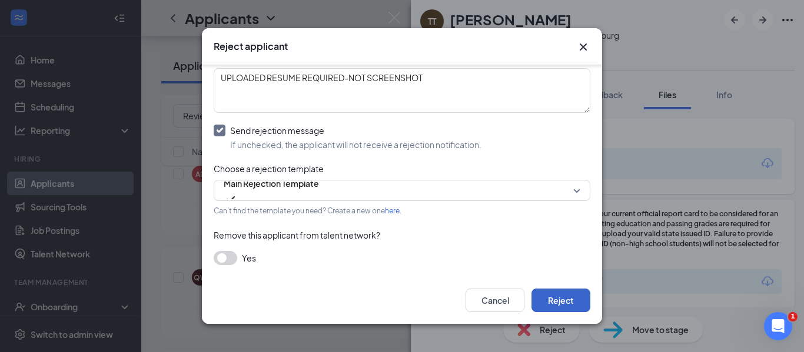
click at [550, 307] on button "Reject" at bounding box center [560, 301] width 59 height 24
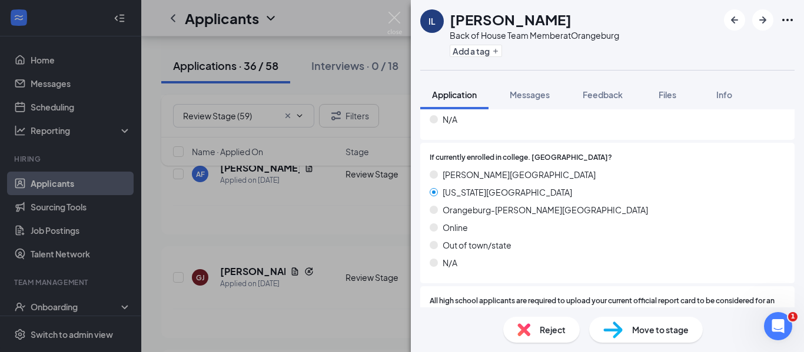
scroll to position [1514, 0]
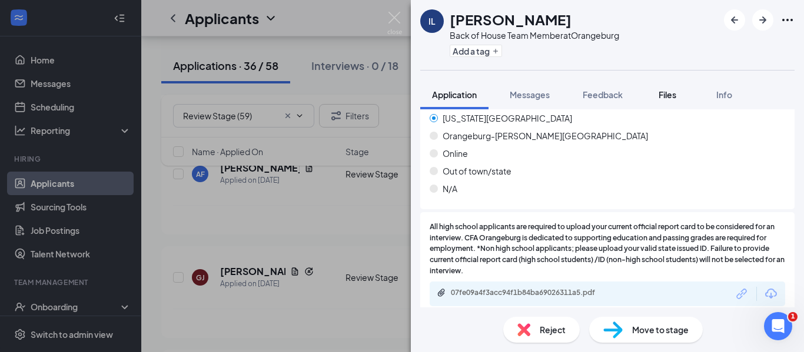
click at [675, 100] on div "Files" at bounding box center [667, 95] width 24 height 12
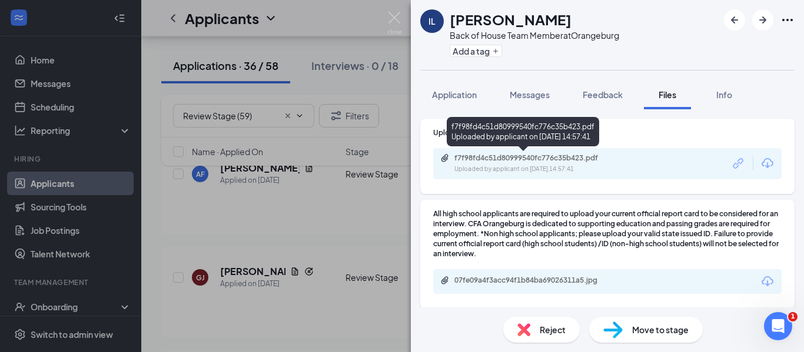
click at [558, 159] on div "f7f98fd4c51d80999540fc776c35b423.pdf" at bounding box center [536, 158] width 165 height 9
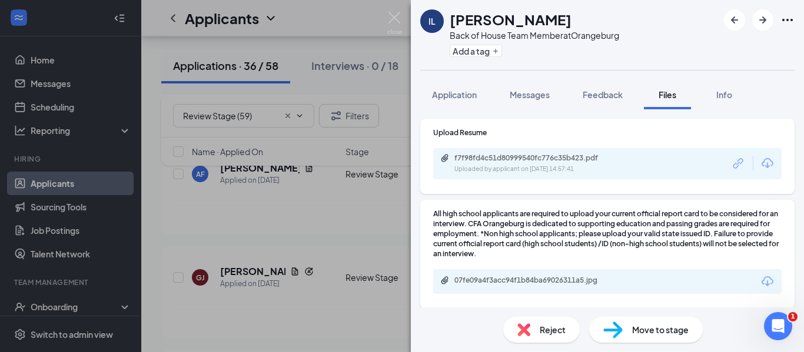
click at [540, 335] on span "Reject" at bounding box center [553, 330] width 26 height 13
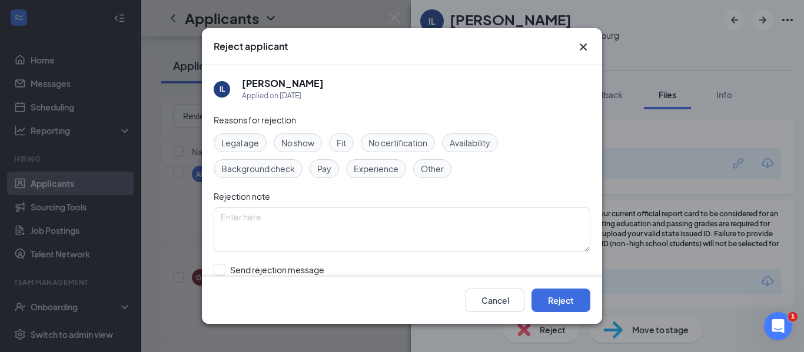
click at [341, 144] on span "Fit" at bounding box center [341, 143] width 9 height 13
click at [299, 235] on textarea at bounding box center [402, 230] width 377 height 45
type textarea "BLANK RESUME UPLOADED"
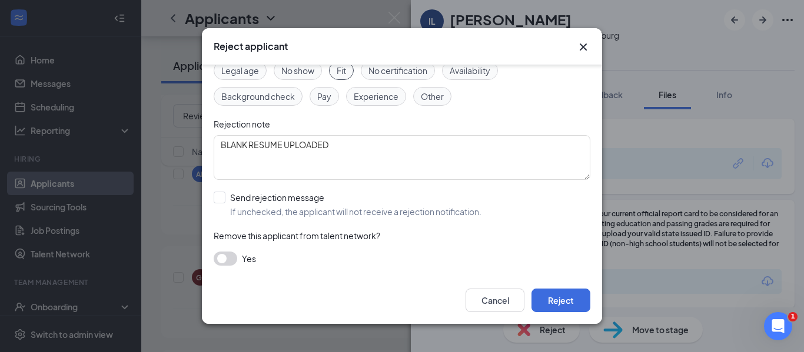
scroll to position [73, 0]
click at [218, 196] on input "Send rejection message If unchecked, the applicant will not receive a rejection…" at bounding box center [348, 204] width 268 height 26
checkbox input "true"
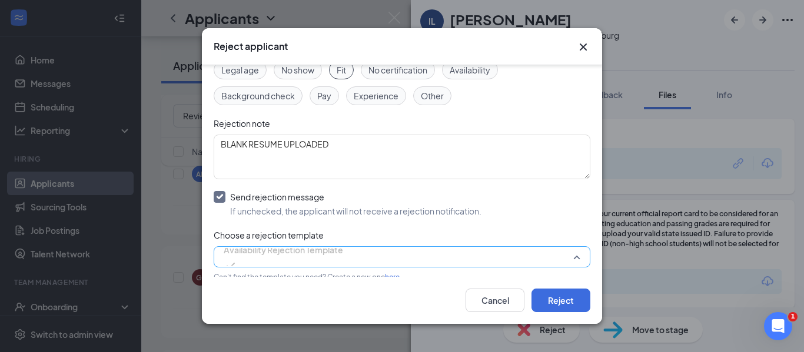
click at [343, 262] on span "Availability Rejection Template" at bounding box center [283, 257] width 119 height 32
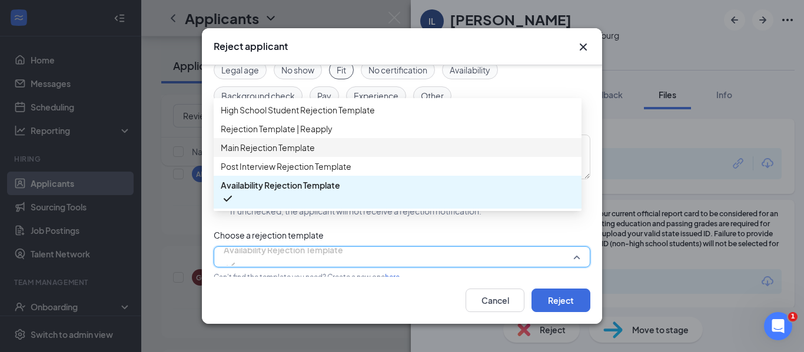
click at [282, 154] on span "Main Rejection Template" at bounding box center [268, 147] width 94 height 13
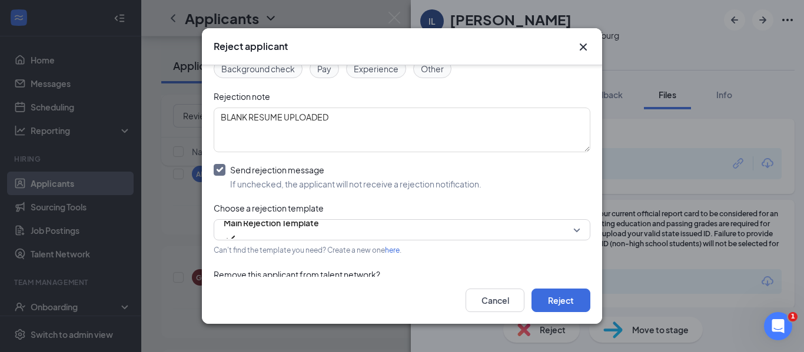
scroll to position [139, 0]
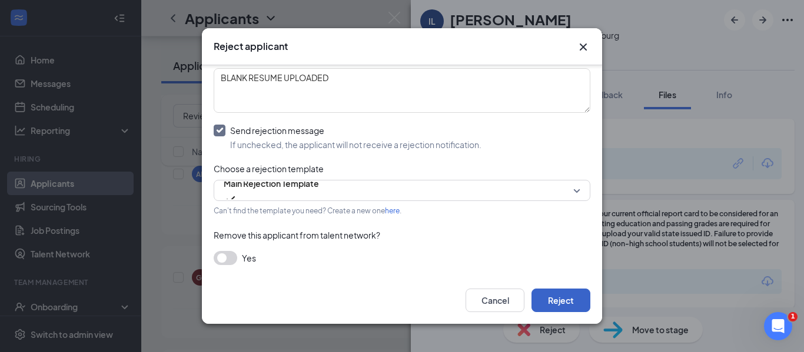
click at [558, 302] on button "Reject" at bounding box center [560, 301] width 59 height 24
